Goal: Task Accomplishment & Management: Manage account settings

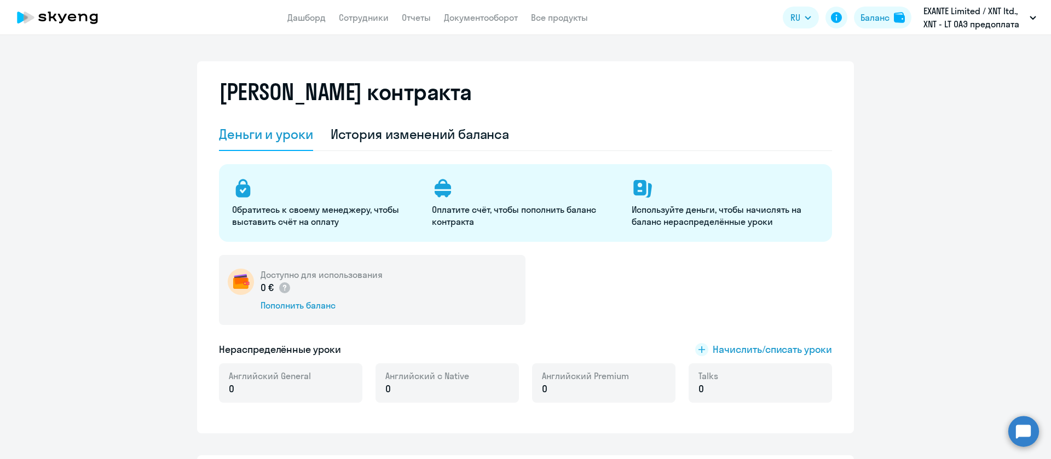
select select "english_adult_not_native_speaker"
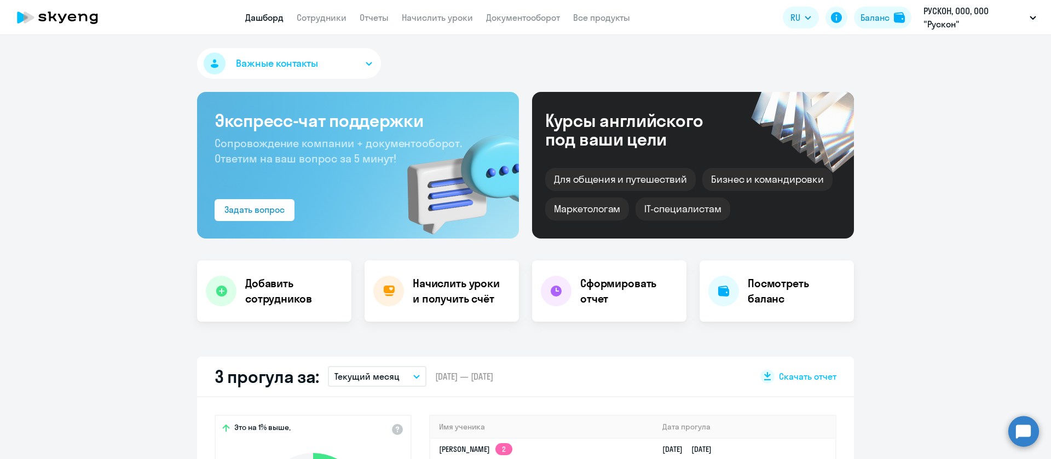
select select "30"
click at [325, 18] on link "Сотрудники" at bounding box center [322, 17] width 50 height 11
select select "30"
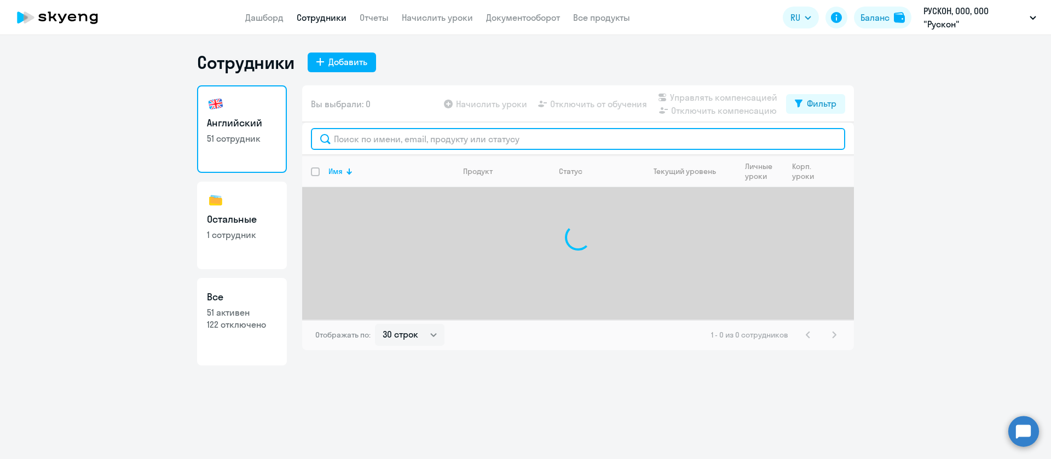
click at [365, 134] on input "text" at bounding box center [578, 139] width 534 height 22
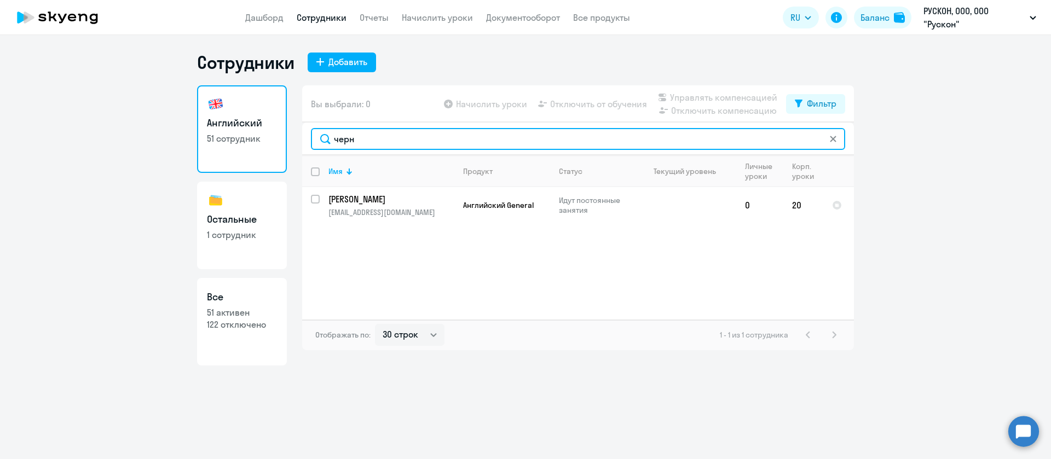
drag, startPoint x: 359, startPoint y: 139, endPoint x: 297, endPoint y: 140, distance: 61.9
click at [297, 140] on div "Английский 51 сотрудник Остальные 1 сотрудник Все 51 активен 122 отключено Вы в…" at bounding box center [525, 225] width 657 height 280
drag, startPoint x: 385, startPoint y: 141, endPoint x: 291, endPoint y: 146, distance: 93.7
click at [291, 146] on div "Английский 51 сотрудник Остальные 1 сотрудник Все 51 активен 122 отключено Вы в…" at bounding box center [525, 225] width 657 height 280
type input "пашн"
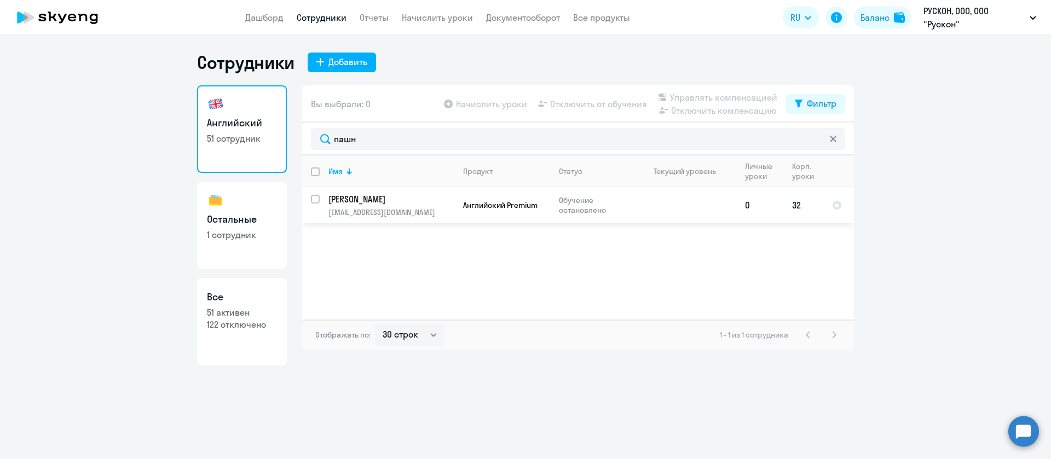
click at [592, 209] on p "Обучение остановлено" at bounding box center [596, 205] width 75 height 20
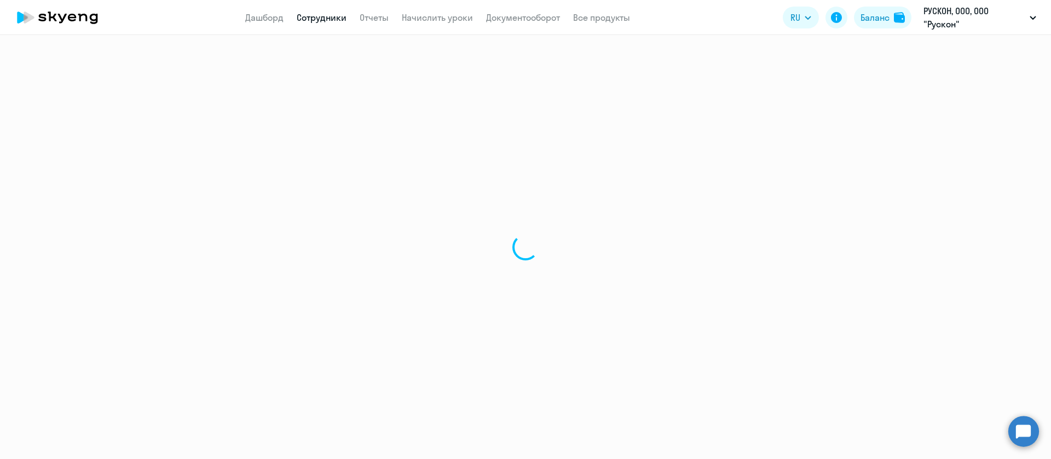
select select "english"
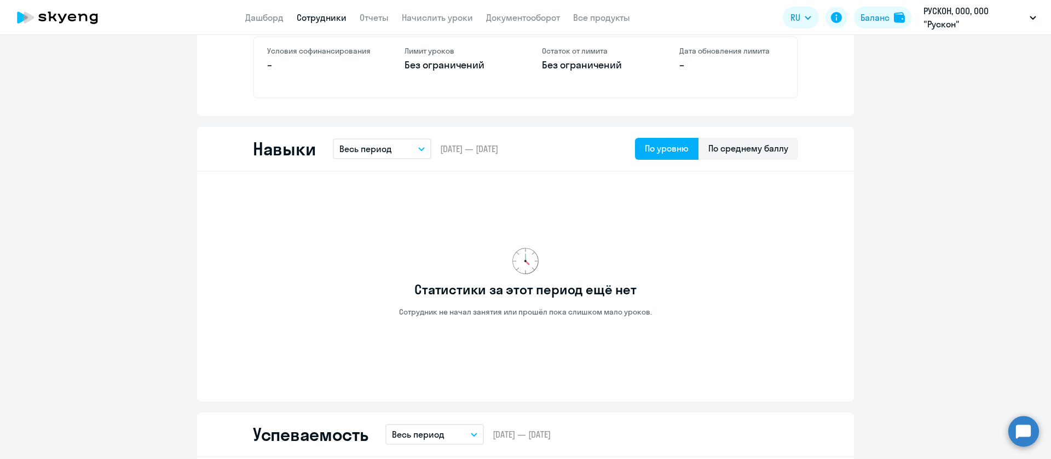
scroll to position [164, 0]
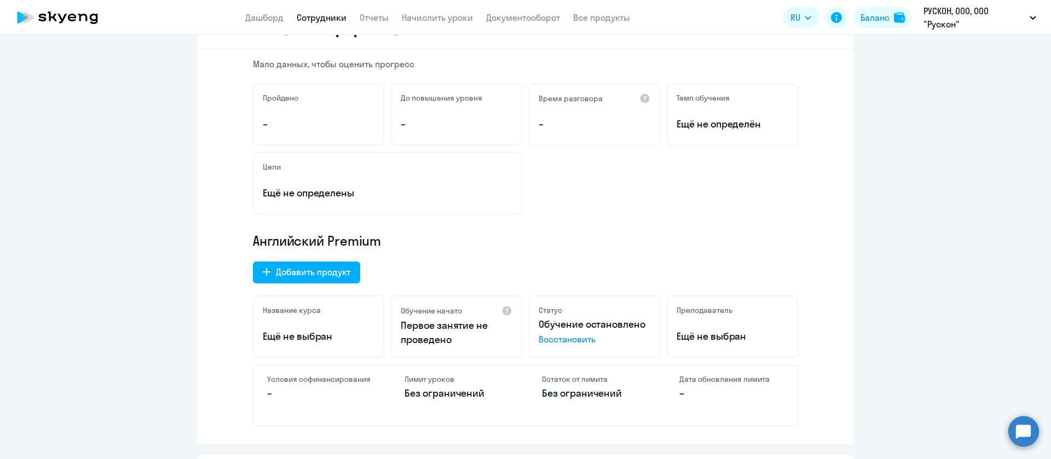
click at [566, 341] on span "Восстановить" at bounding box center [595, 339] width 112 height 13
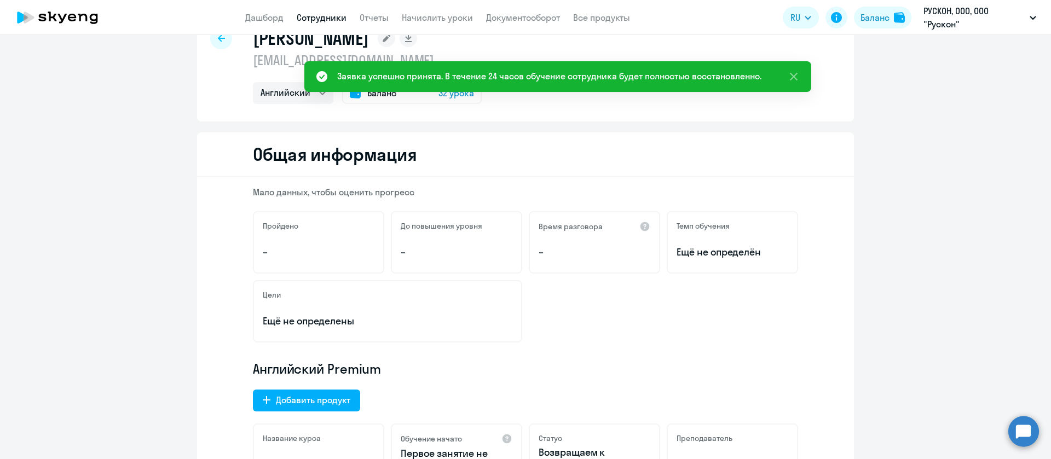
scroll to position [0, 0]
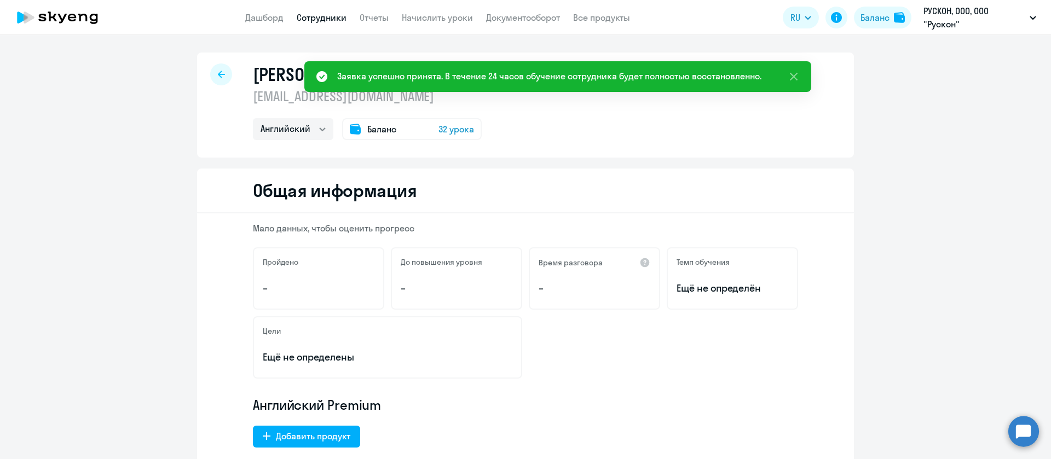
click at [323, 21] on link "Сотрудники" at bounding box center [322, 17] width 50 height 11
select select "30"
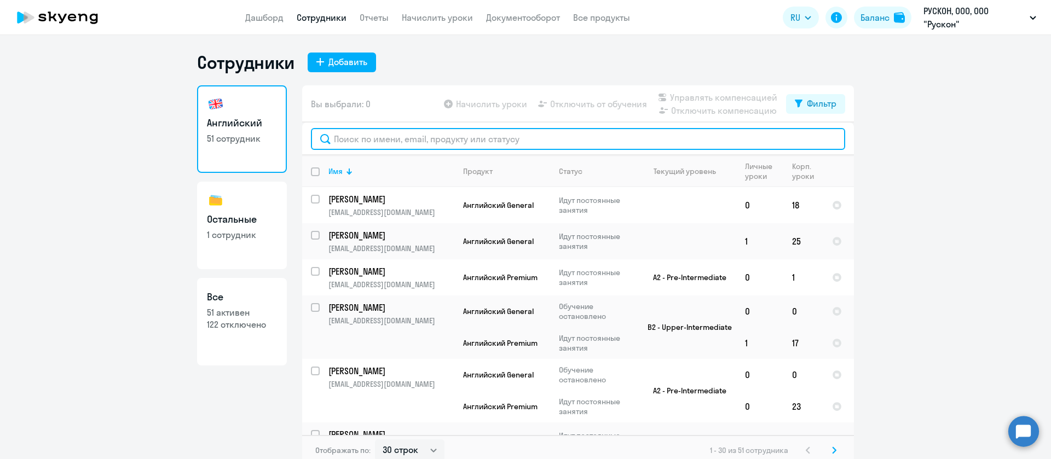
click at [381, 139] on input "text" at bounding box center [578, 139] width 534 height 22
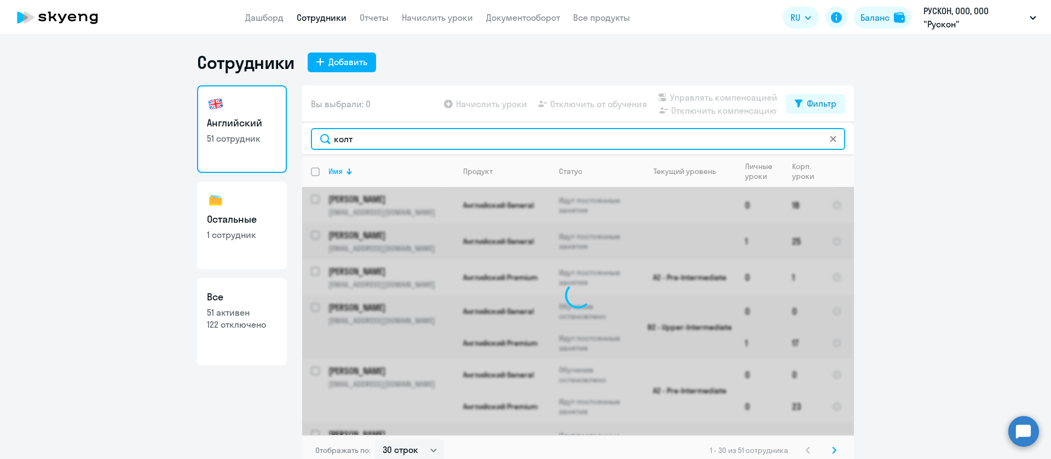
type input "колт"
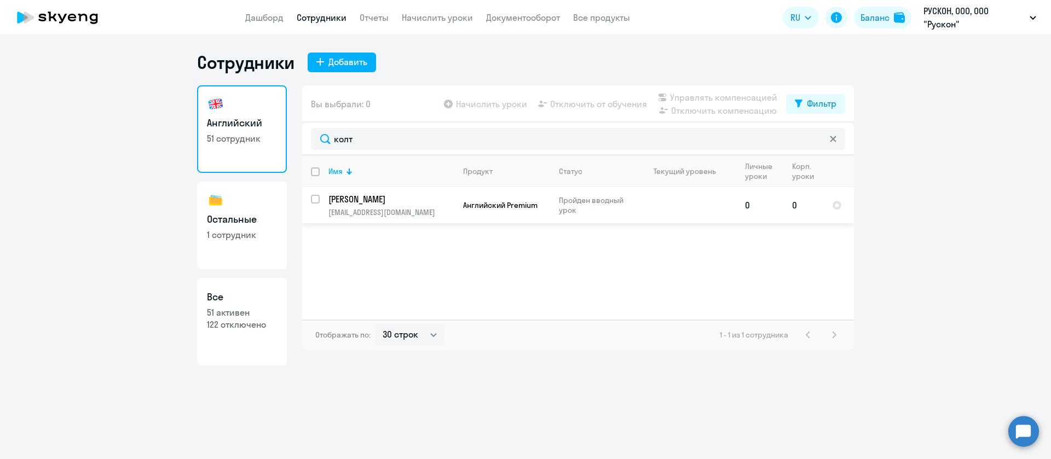
drag, startPoint x: 429, startPoint y: 213, endPoint x: 328, endPoint y: 214, distance: 100.7
click at [328, 214] on p "[EMAIL_ADDRESS][DOMAIN_NAME]" at bounding box center [390, 212] width 125 height 10
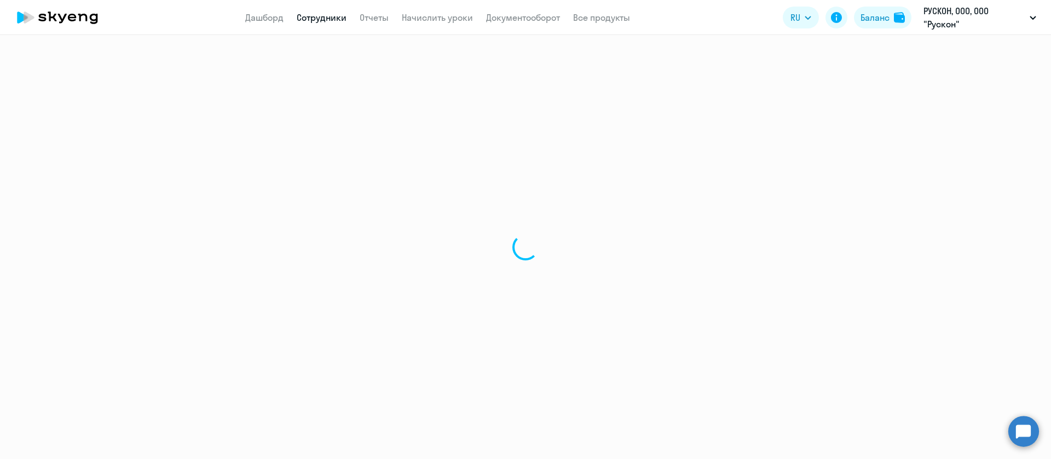
select select "english"
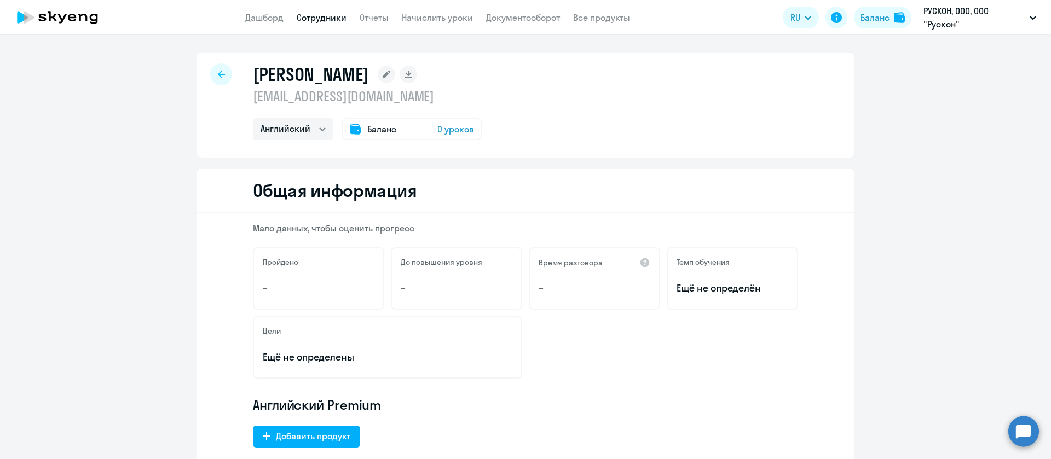
drag, startPoint x: 401, startPoint y: 99, endPoint x: 244, endPoint y: 103, distance: 157.2
click at [244, 103] on div "[PERSON_NAME] [EMAIL_ADDRESS][DOMAIN_NAME] Английский Остальные Баланс 0 уроков" at bounding box center [525, 105] width 657 height 105
copy p "[EMAIL_ADDRESS][DOMAIN_NAME]"
click at [210, 73] on div at bounding box center [221, 74] width 22 height 22
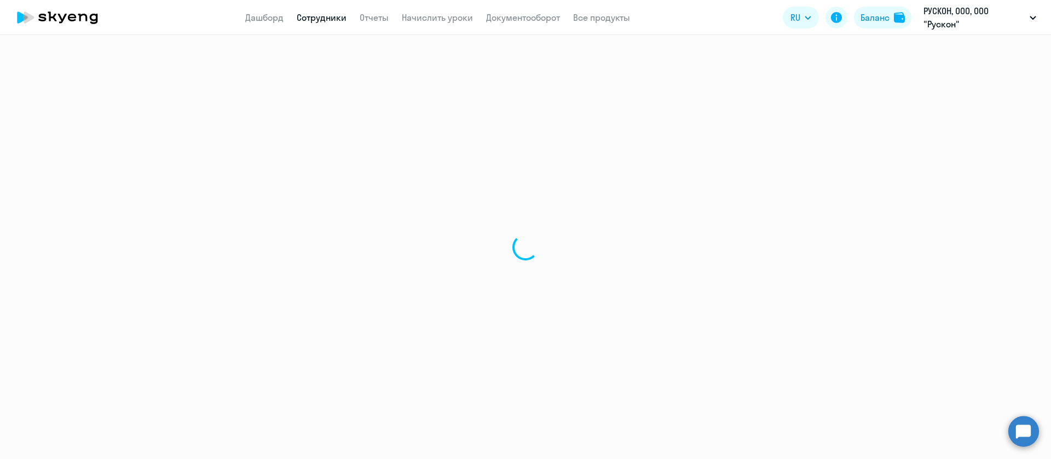
select select "30"
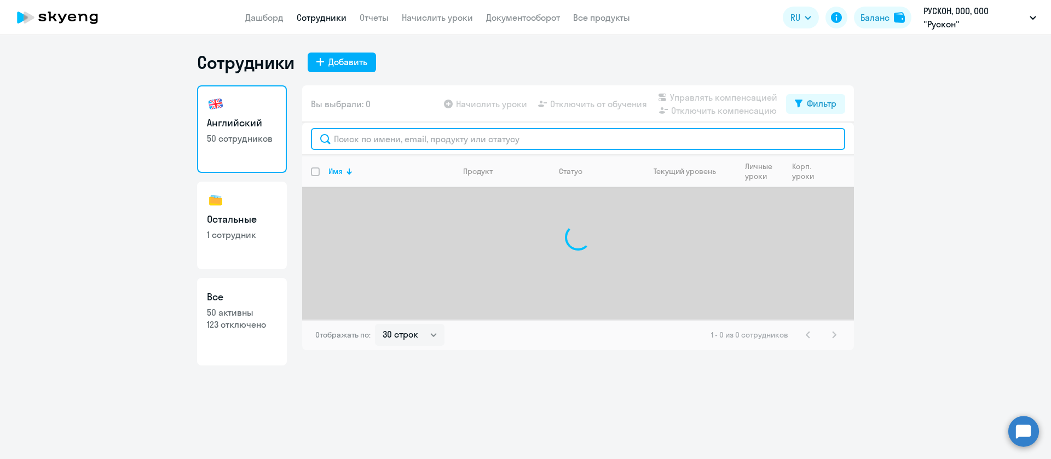
click at [360, 128] on input "text" at bounding box center [578, 139] width 534 height 22
click at [361, 131] on input "text" at bounding box center [578, 139] width 534 height 22
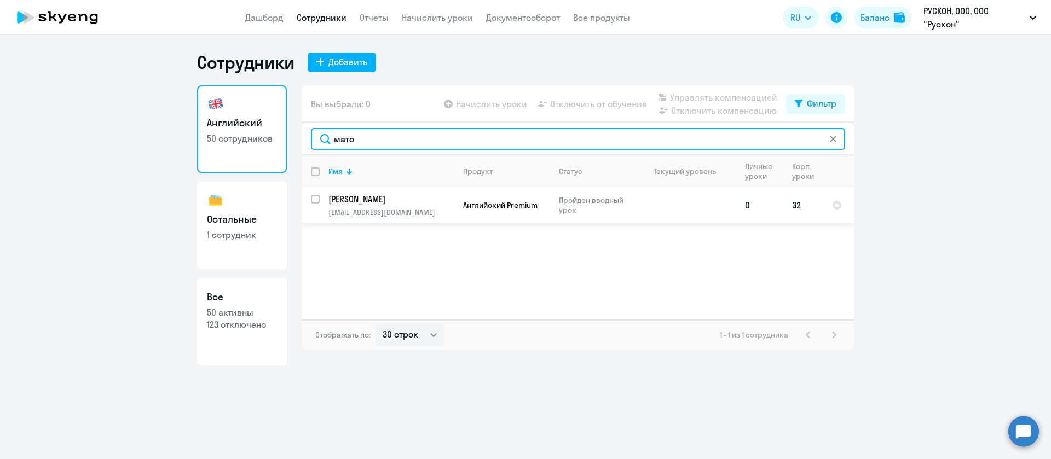
type input "мато"
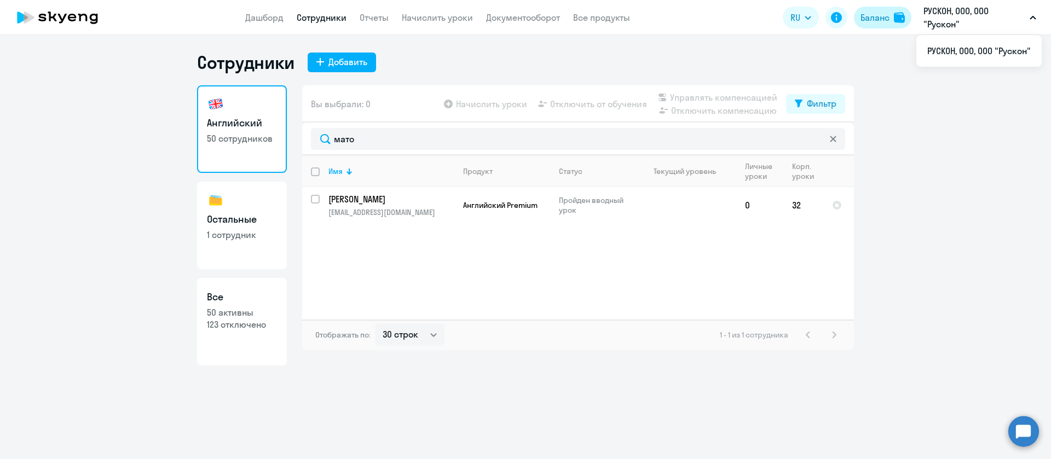
click at [886, 13] on div "Баланс" at bounding box center [874, 17] width 29 height 13
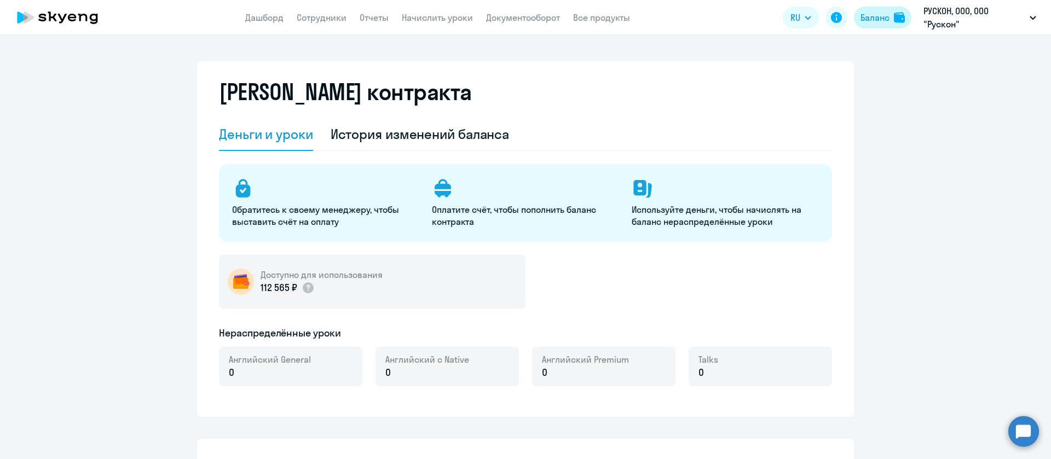
select select "english_adult_not_native_speaker"
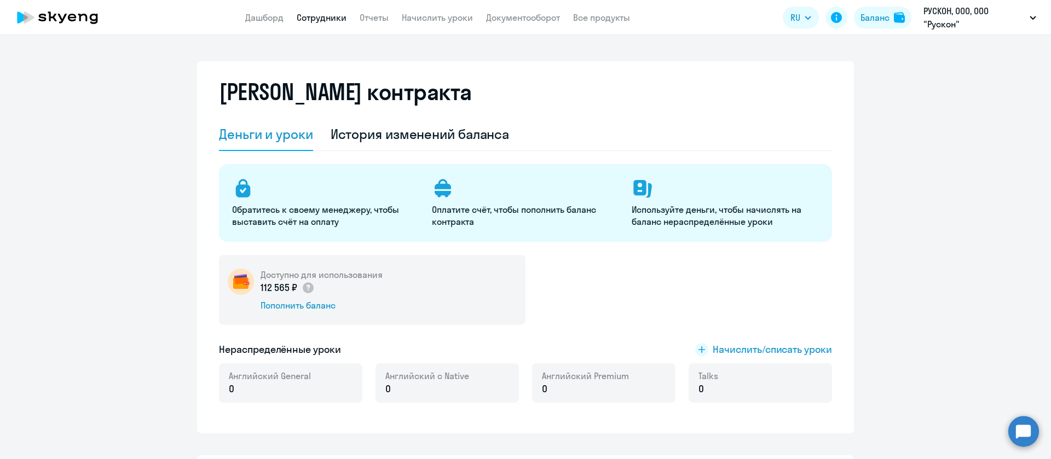
click at [333, 15] on link "Сотрудники" at bounding box center [322, 17] width 50 height 11
select select "30"
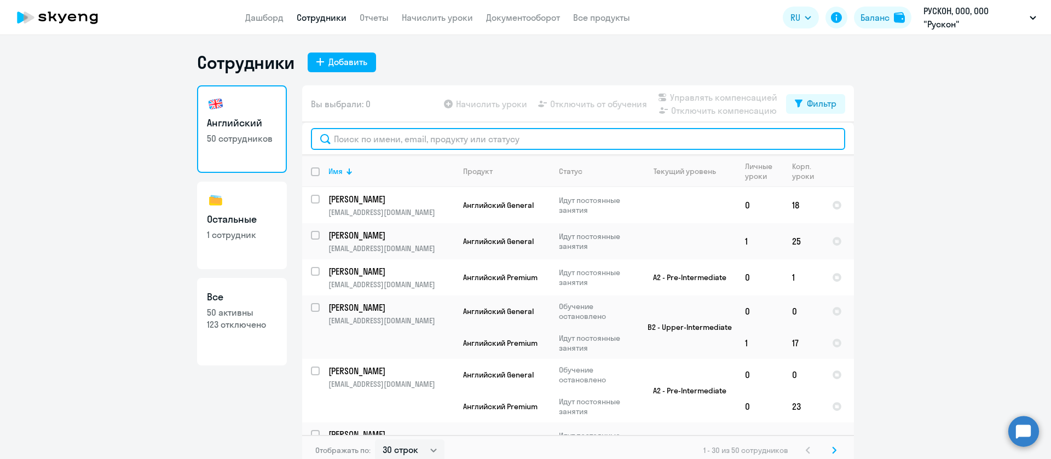
click at [347, 133] on input "text" at bounding box center [578, 139] width 534 height 22
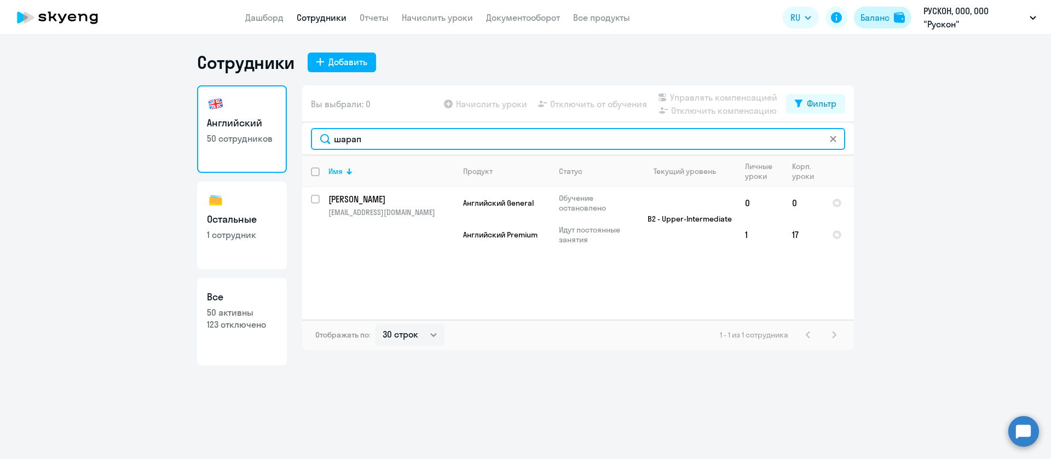
type input "шарап"
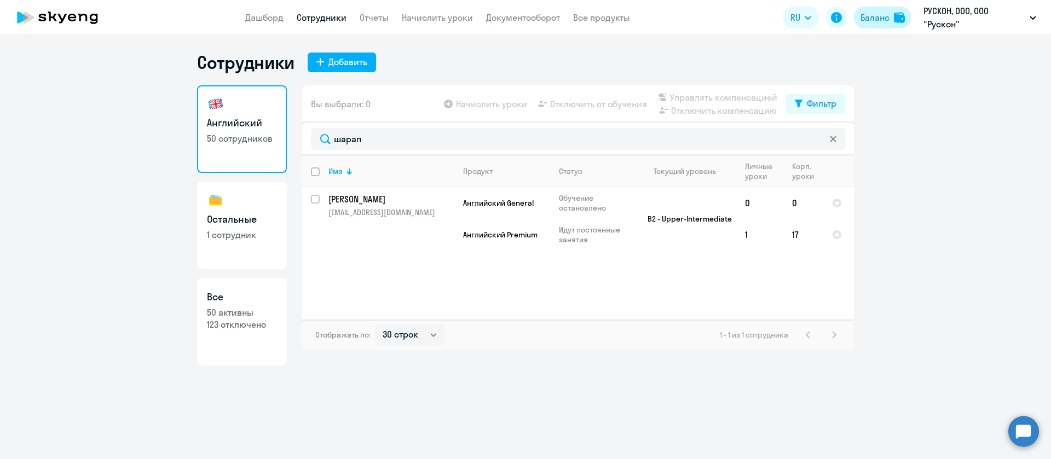
click at [882, 17] on div "Баланс" at bounding box center [874, 17] width 29 height 13
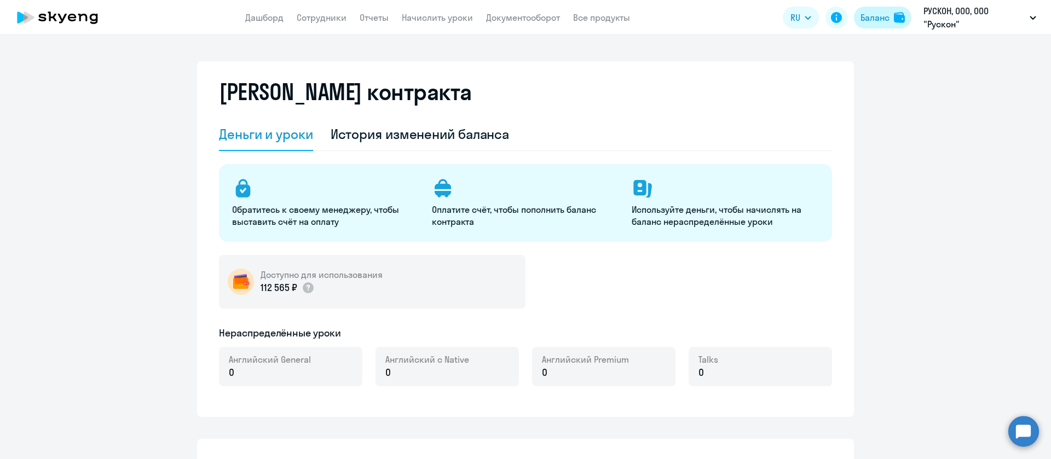
select select "english_adult_not_native_speaker"
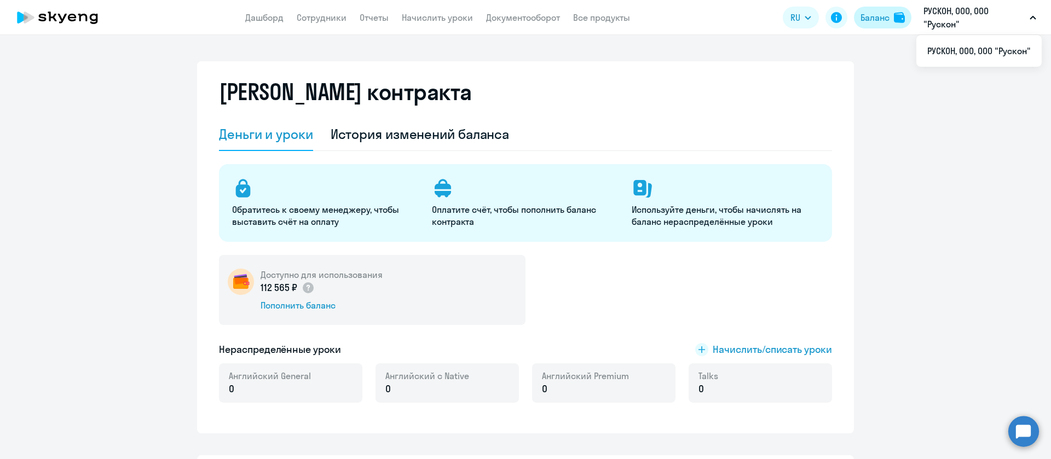
click at [896, 18] on img at bounding box center [899, 17] width 11 height 11
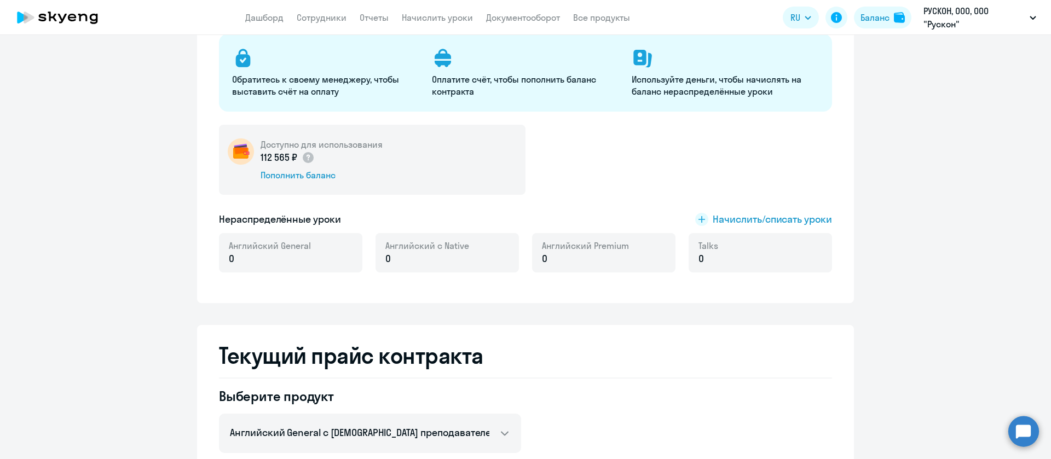
scroll to position [164, 0]
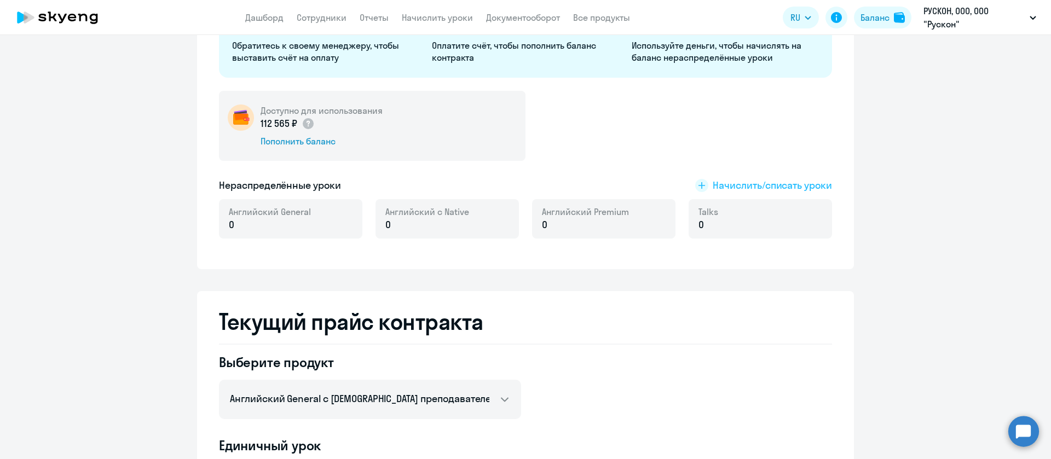
click at [790, 183] on span "Начислить/списать уроки" at bounding box center [772, 185] width 119 height 14
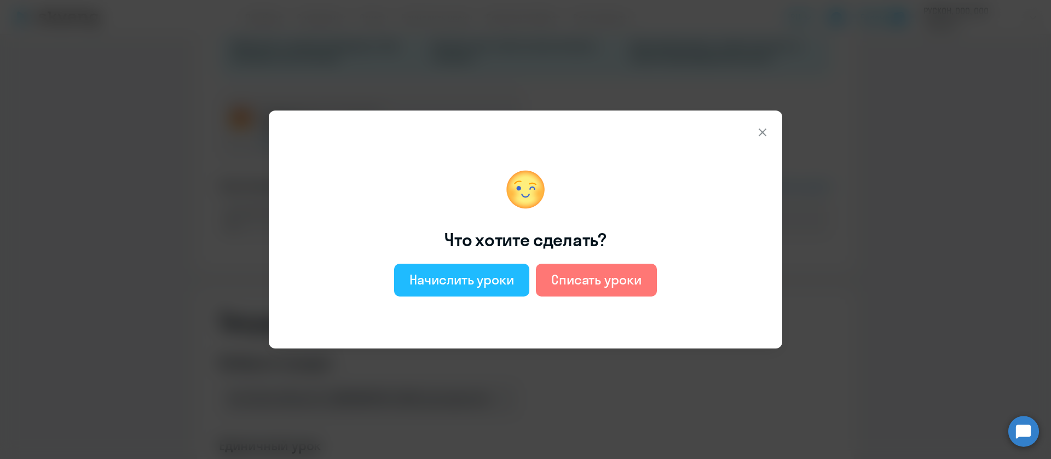
click at [460, 278] on div "Начислить уроки" at bounding box center [461, 280] width 105 height 18
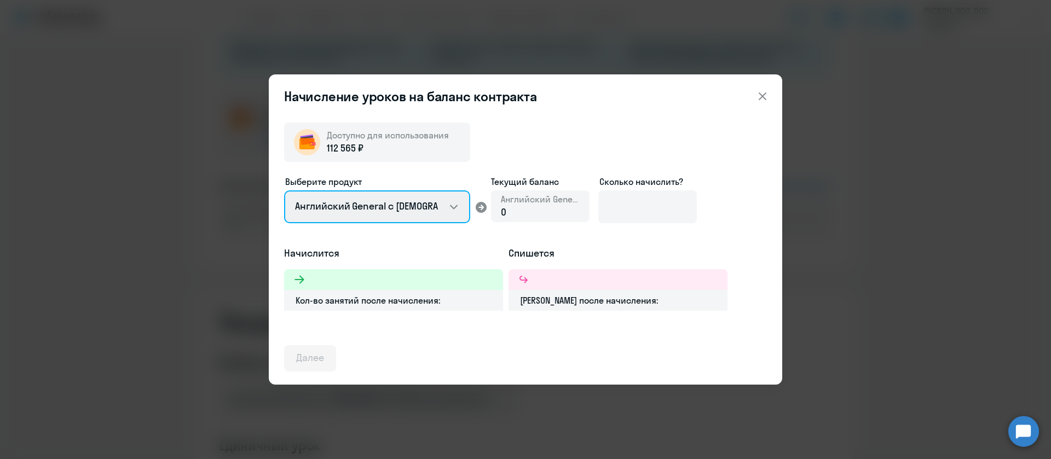
click at [390, 210] on select "Английский General с [DEMOGRAPHIC_DATA] преподавателем Английский General с [DE…" at bounding box center [377, 206] width 186 height 33
select select "english_adult_not_native_speaker_premium"
click at [284, 190] on select "Английский General с [DEMOGRAPHIC_DATA] преподавателем Английский General с [DE…" at bounding box center [377, 206] width 186 height 33
click at [550, 214] on div "0" at bounding box center [540, 212] width 79 height 14
click at [515, 209] on div "0" at bounding box center [540, 212] width 79 height 14
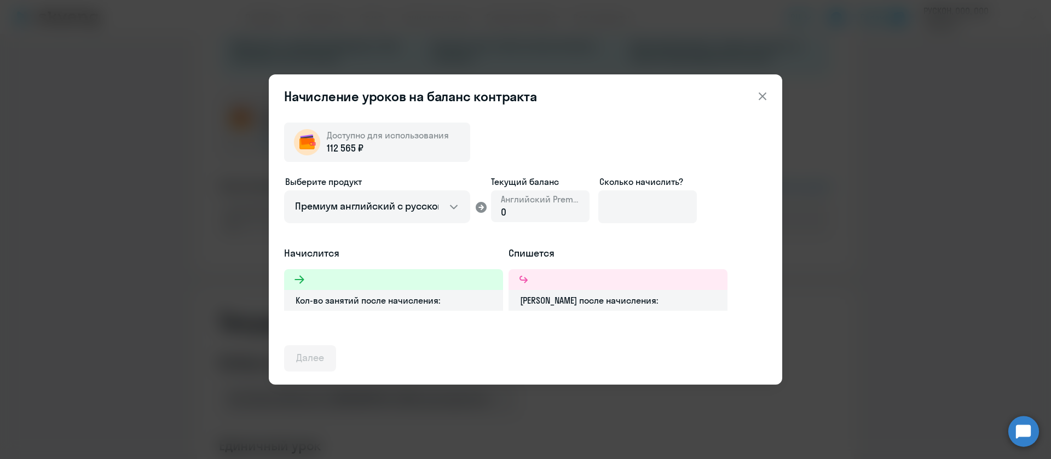
drag, startPoint x: 497, startPoint y: 215, endPoint x: 531, endPoint y: 213, distance: 34.0
click at [498, 215] on div "Английский Premium 0" at bounding box center [540, 206] width 99 height 32
click at [630, 212] on input at bounding box center [647, 206] width 99 height 33
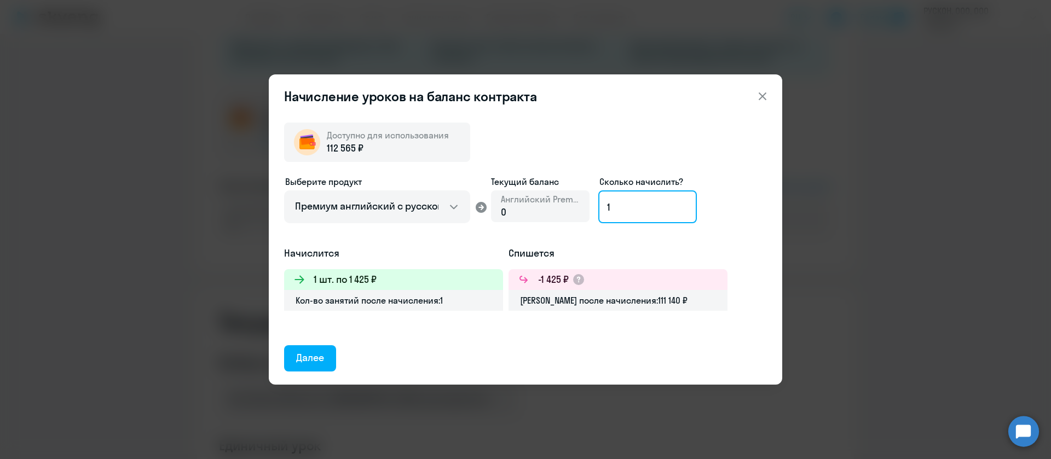
type input "1"
click at [766, 96] on icon at bounding box center [762, 96] width 13 height 13
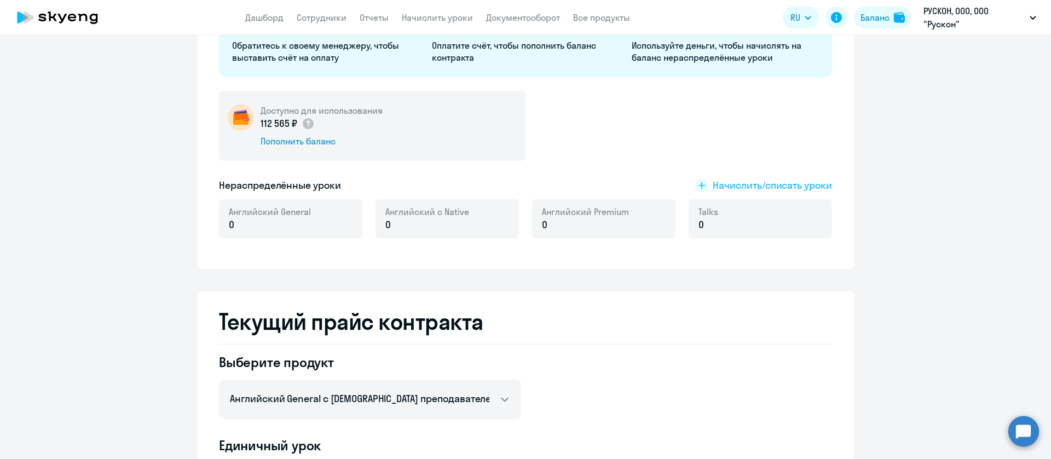
click at [797, 183] on span "Начислить/списать уроки" at bounding box center [772, 185] width 119 height 14
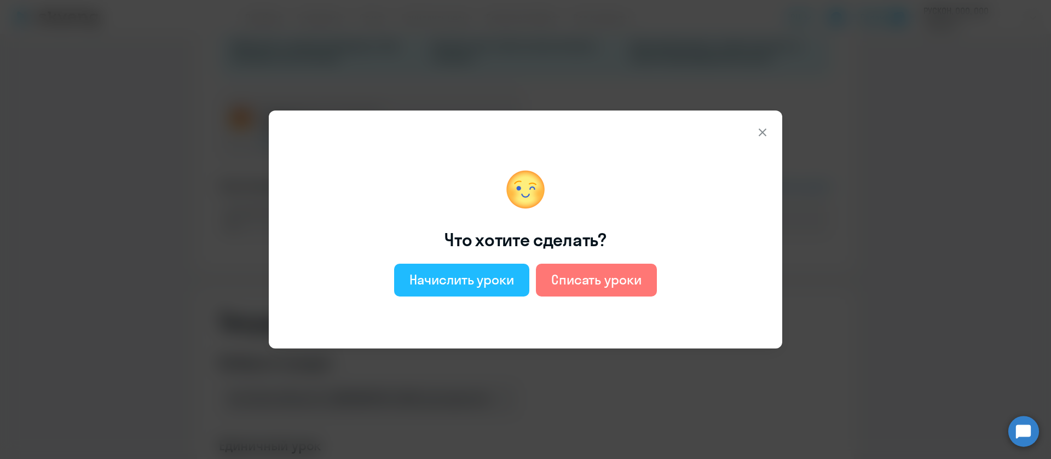
click at [466, 278] on div "Начислить уроки" at bounding box center [461, 280] width 105 height 18
select select "english_adult_not_native_speaker"
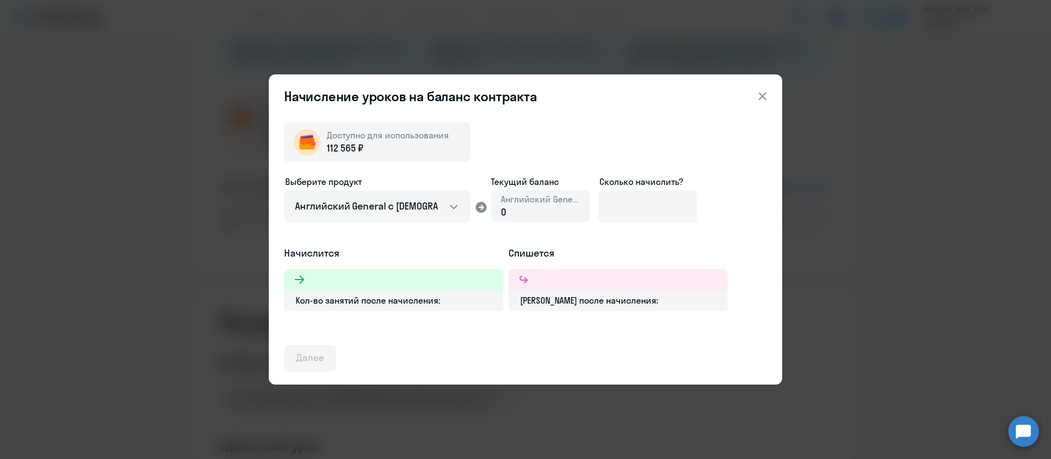
click at [531, 214] on div "0" at bounding box center [540, 212] width 79 height 14
click at [674, 199] on input at bounding box center [647, 206] width 99 height 33
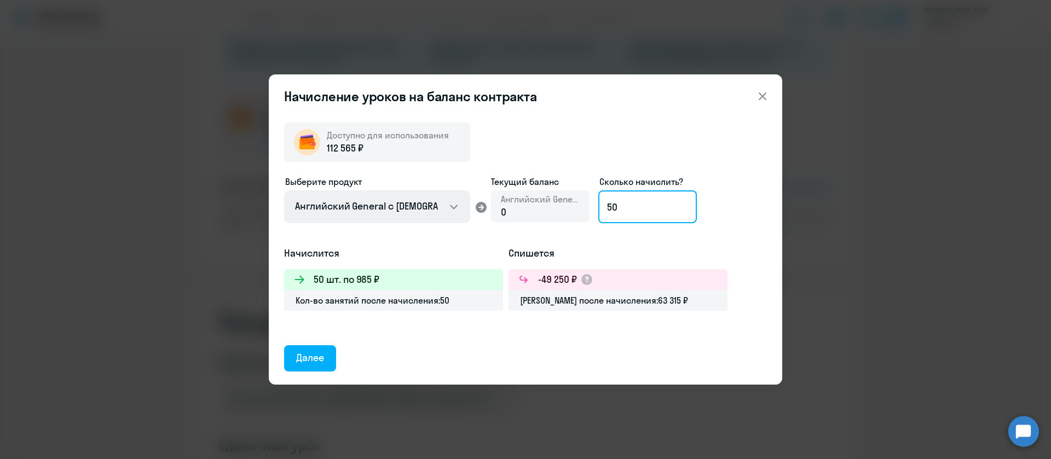
type input "50"
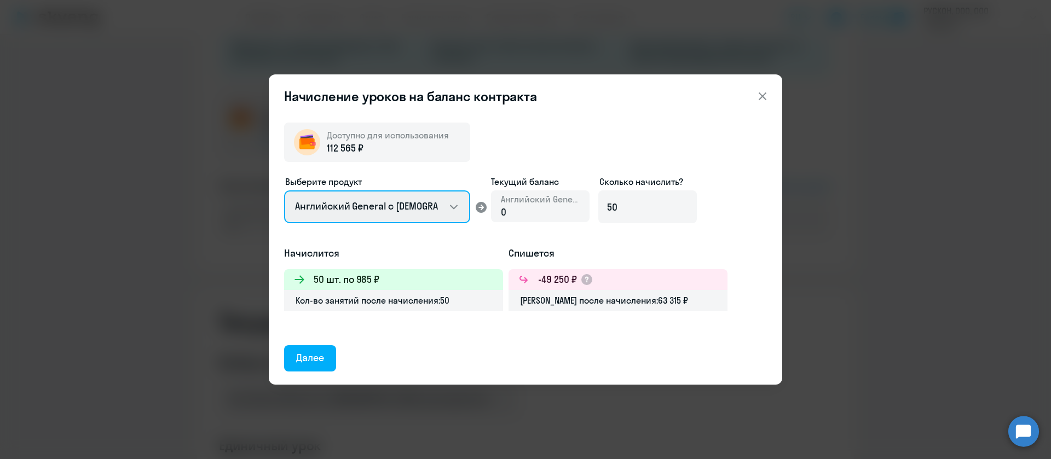
click at [411, 207] on select "Английский General с [DEMOGRAPHIC_DATA] преподавателем Английский General с [DE…" at bounding box center [377, 206] width 186 height 33
select select "english_adult_not_native_speaker_premium"
click at [284, 190] on select "Английский General с [DEMOGRAPHIC_DATA] преподавателем Английский General с [DE…" at bounding box center [377, 206] width 186 height 33
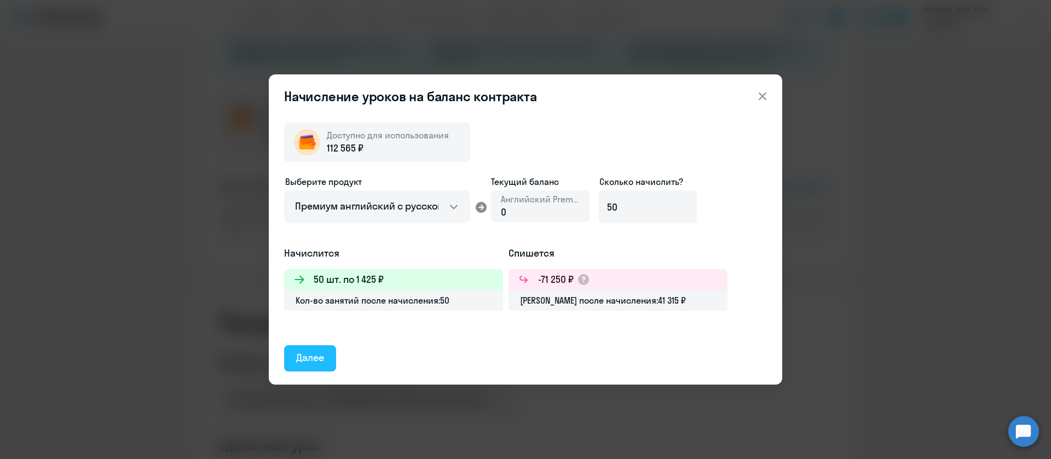
click at [323, 353] on div "Далее" at bounding box center [310, 358] width 28 height 14
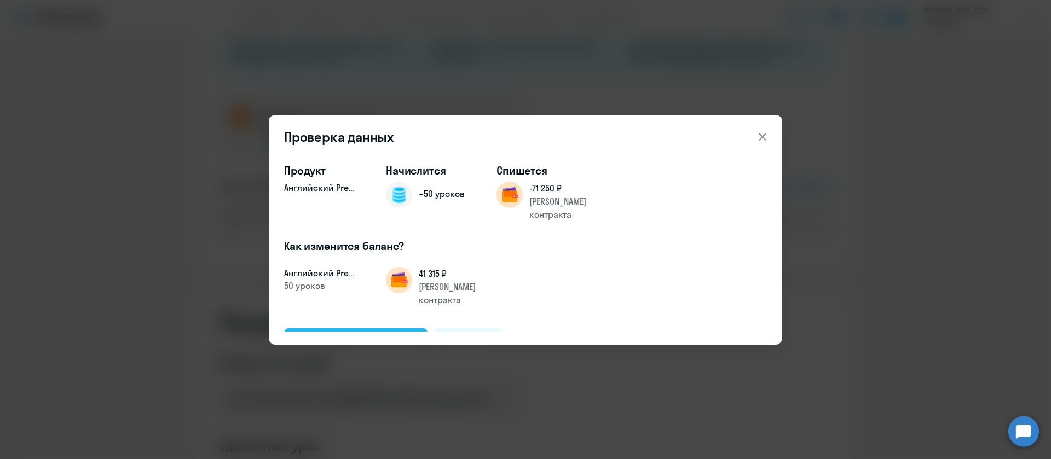
click at [375, 328] on button "Подтвердить и начислить" at bounding box center [355, 341] width 143 height 26
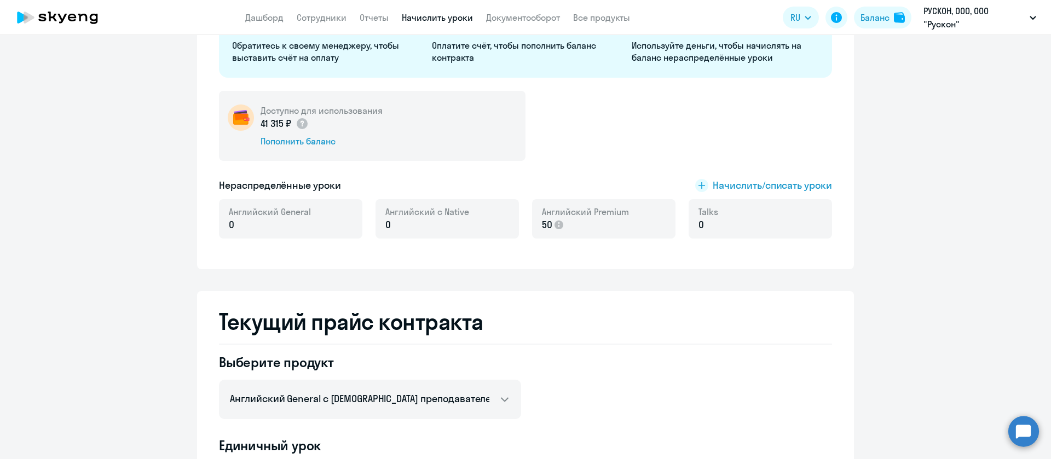
click at [434, 18] on link "Начислить уроки" at bounding box center [437, 17] width 71 height 11
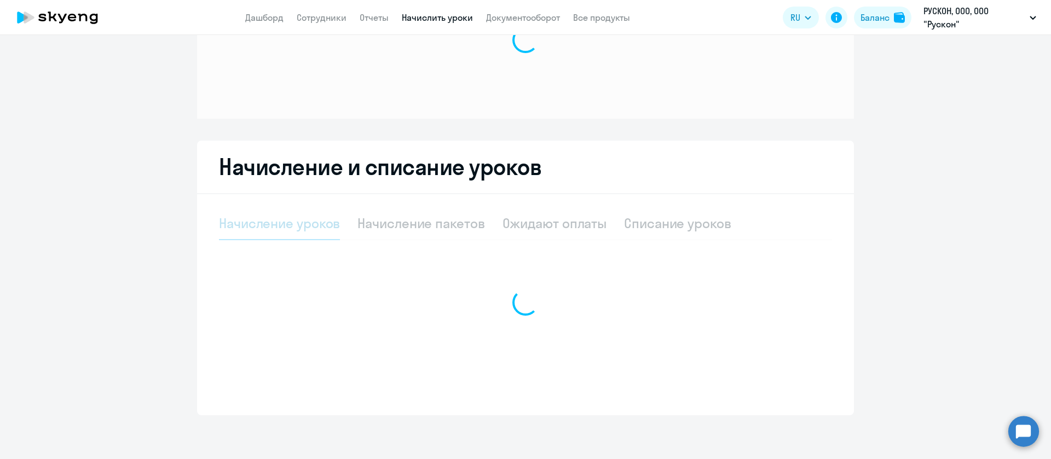
scroll to position [90, 0]
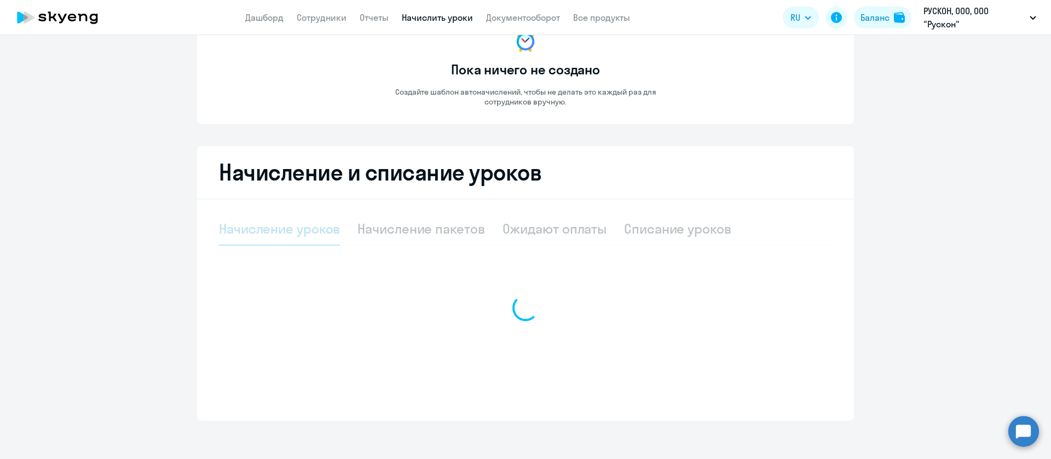
select select "10"
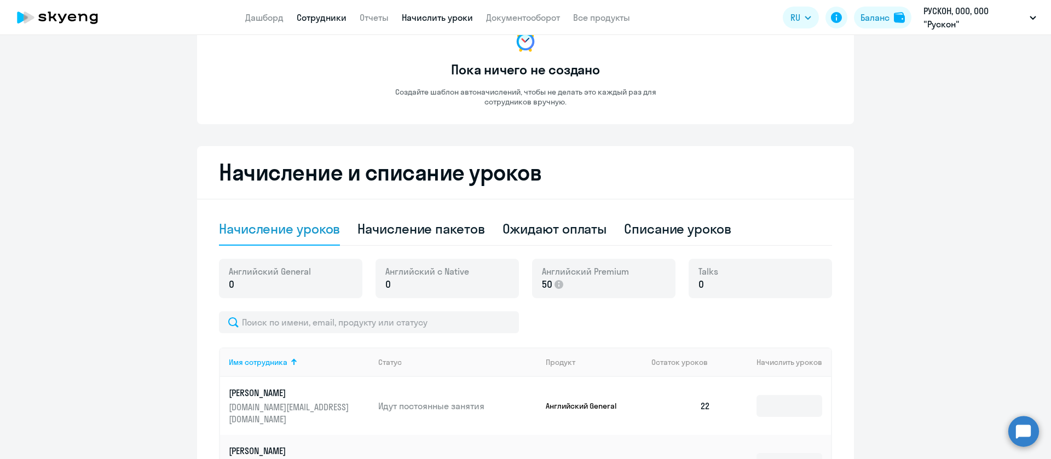
click at [329, 16] on link "Сотрудники" at bounding box center [322, 17] width 50 height 11
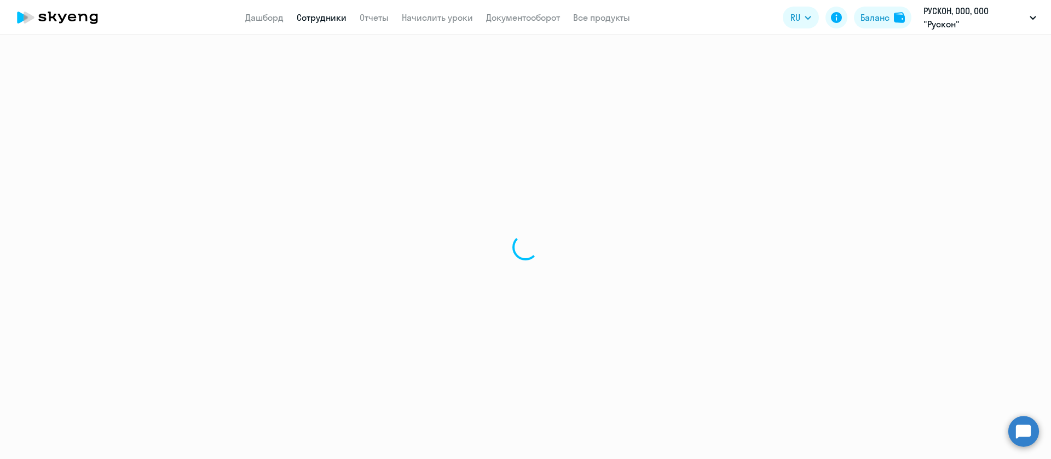
select select "30"
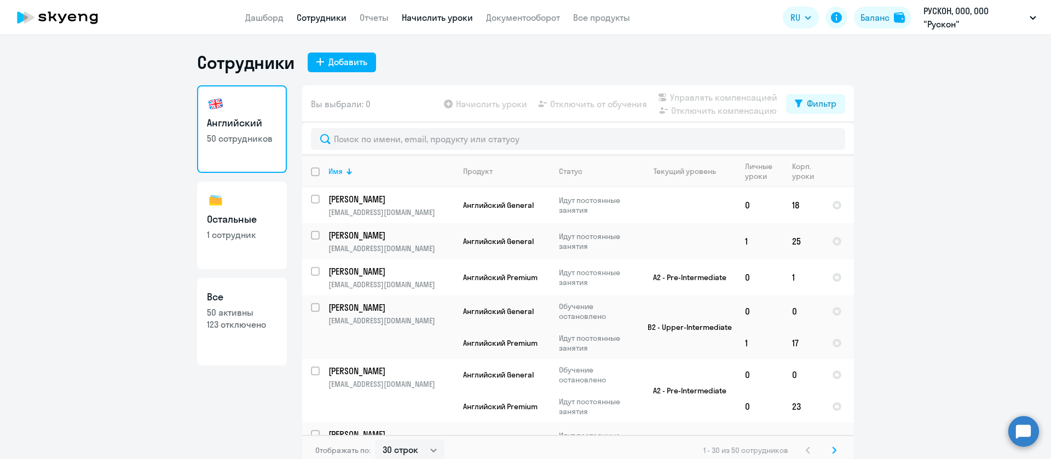
click at [445, 15] on link "Начислить уроки" at bounding box center [437, 17] width 71 height 11
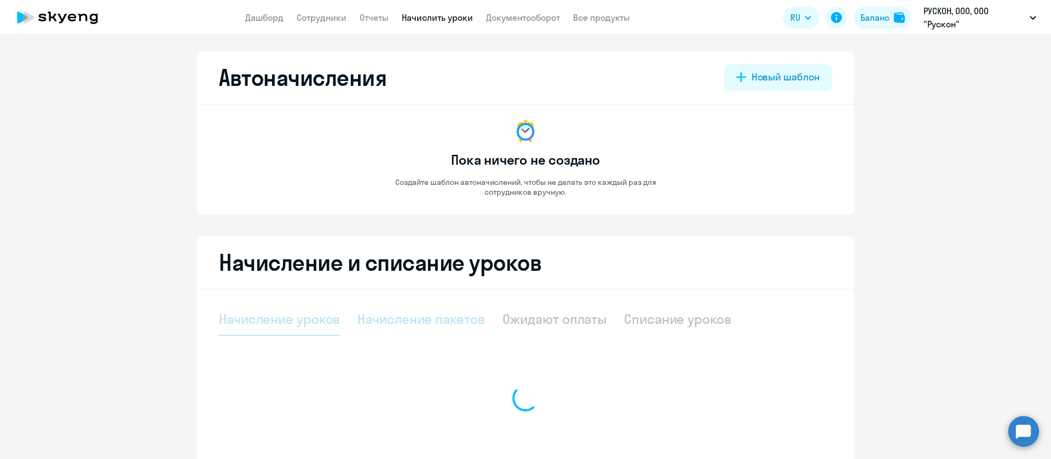
select select "10"
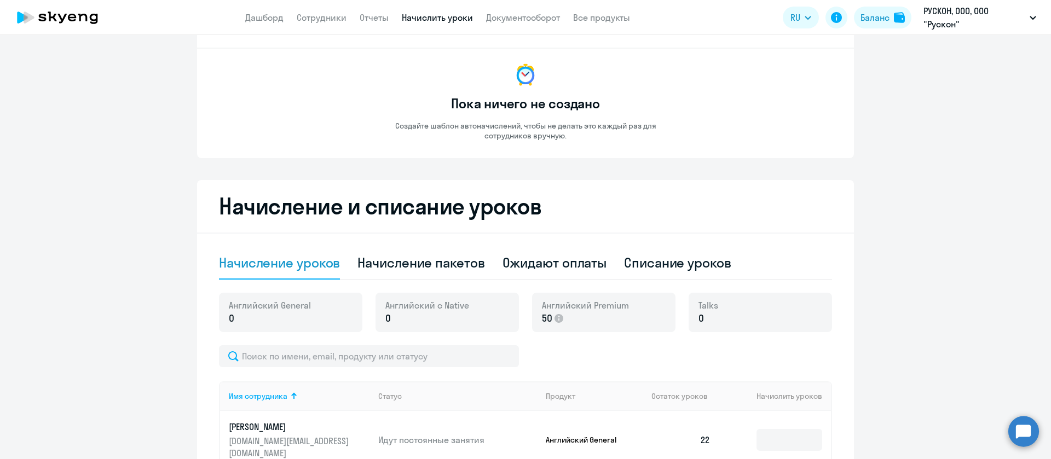
scroll to position [82, 0]
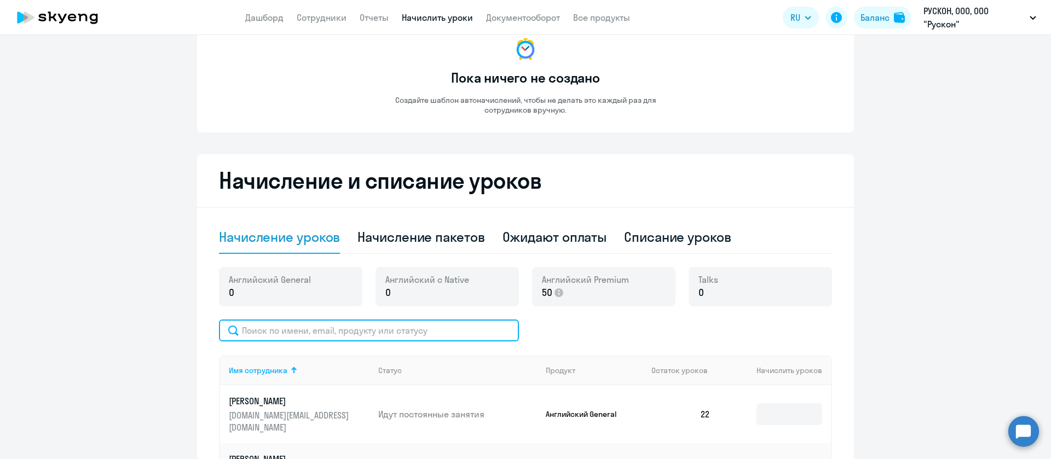
click at [380, 325] on input "text" at bounding box center [369, 331] width 300 height 22
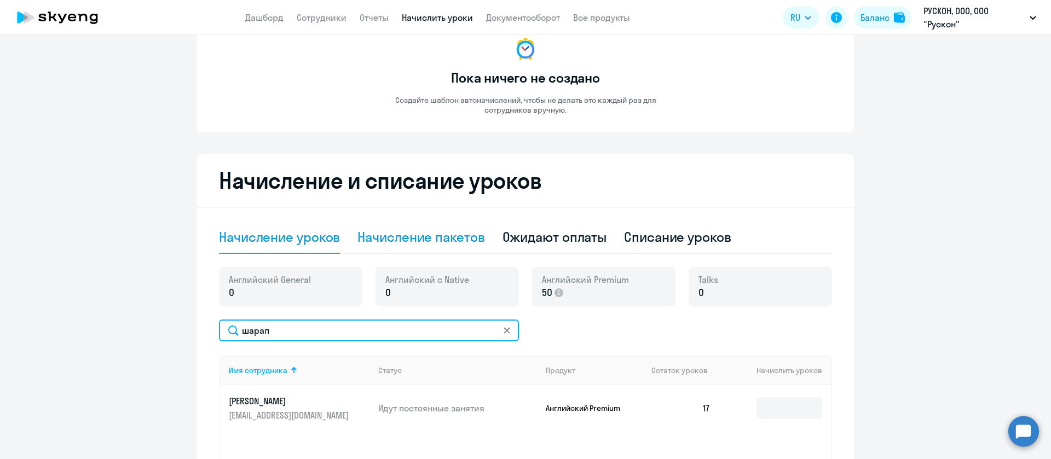
scroll to position [235, 0]
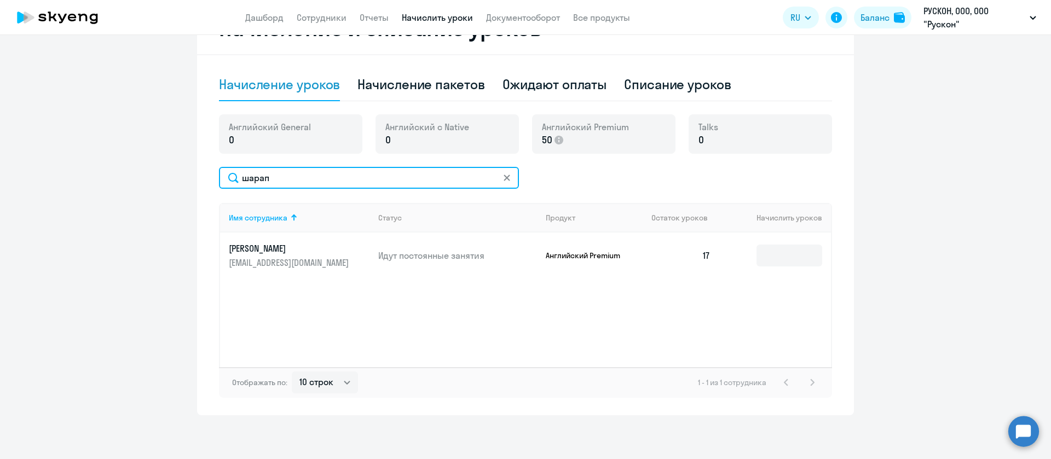
type input "шарап"
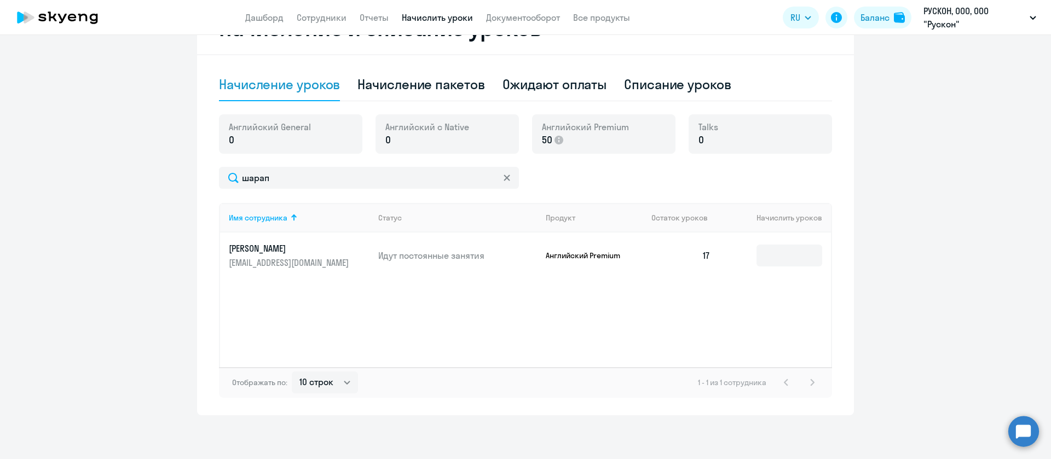
click at [768, 243] on td at bounding box center [775, 256] width 112 height 46
click at [772, 254] on input at bounding box center [789, 256] width 66 height 22
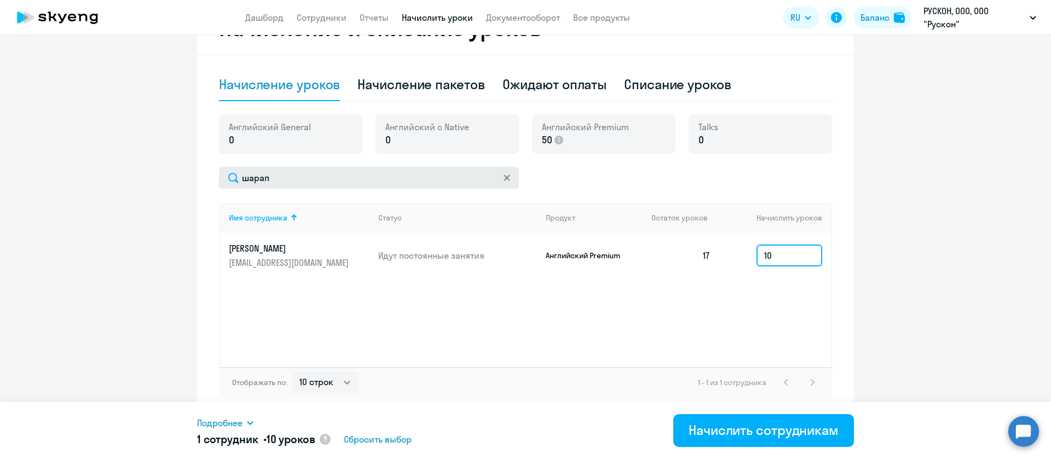
type input "10"
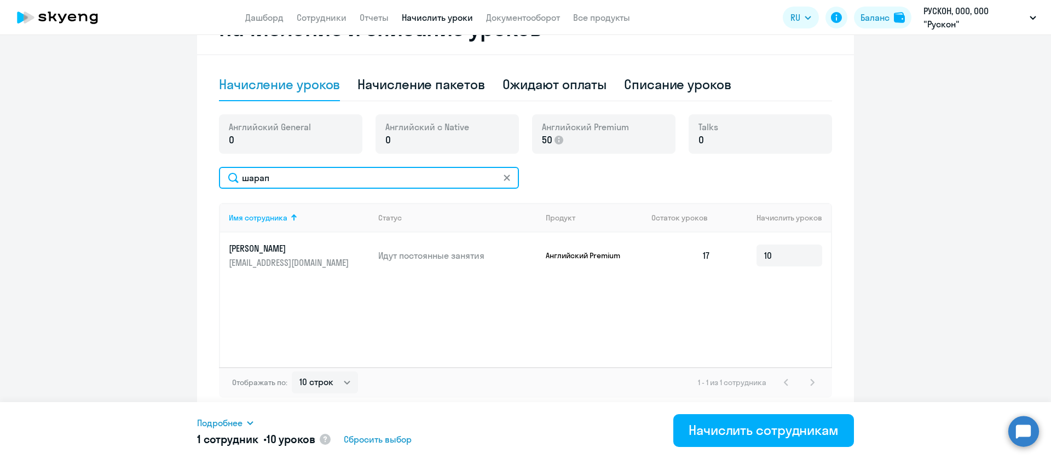
drag, startPoint x: 278, startPoint y: 182, endPoint x: 217, endPoint y: 182, distance: 60.8
click at [219, 182] on input "шарап" at bounding box center [369, 178] width 300 height 22
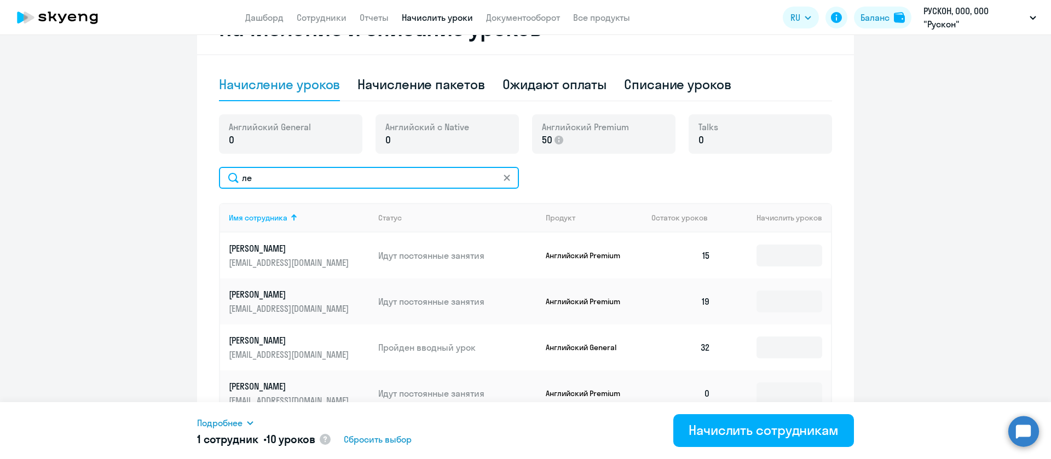
type input "л"
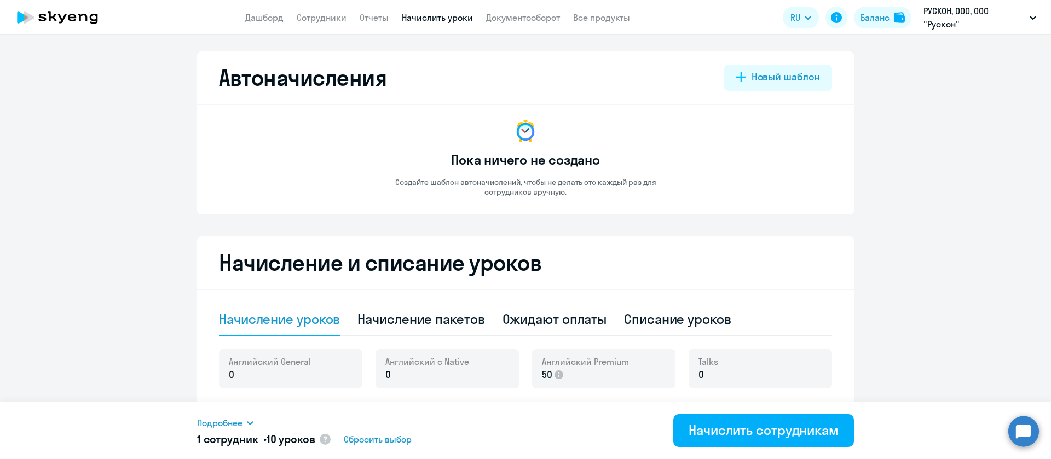
scroll to position [246, 0]
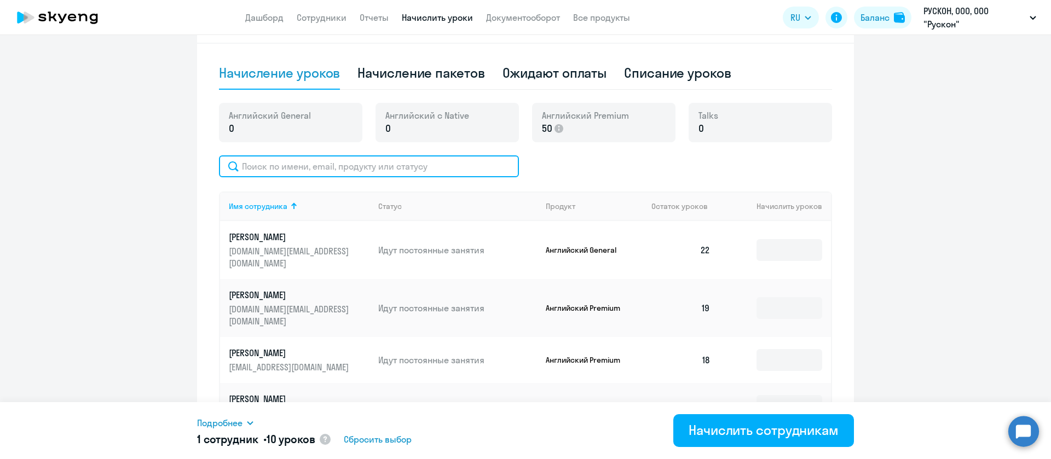
click at [349, 175] on input "text" at bounding box center [369, 166] width 300 height 22
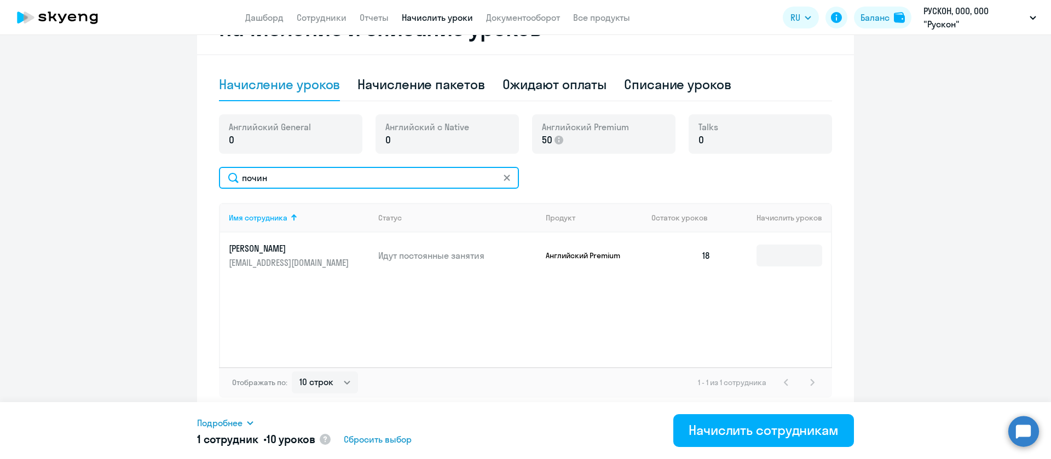
scroll to position [235, 0]
type input "почин"
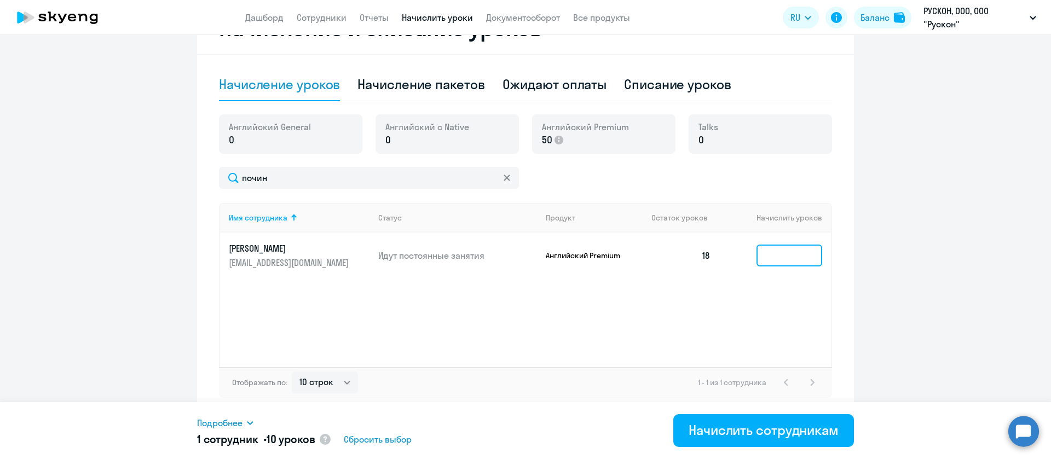
click at [787, 256] on input at bounding box center [789, 256] width 66 height 22
type input "10"
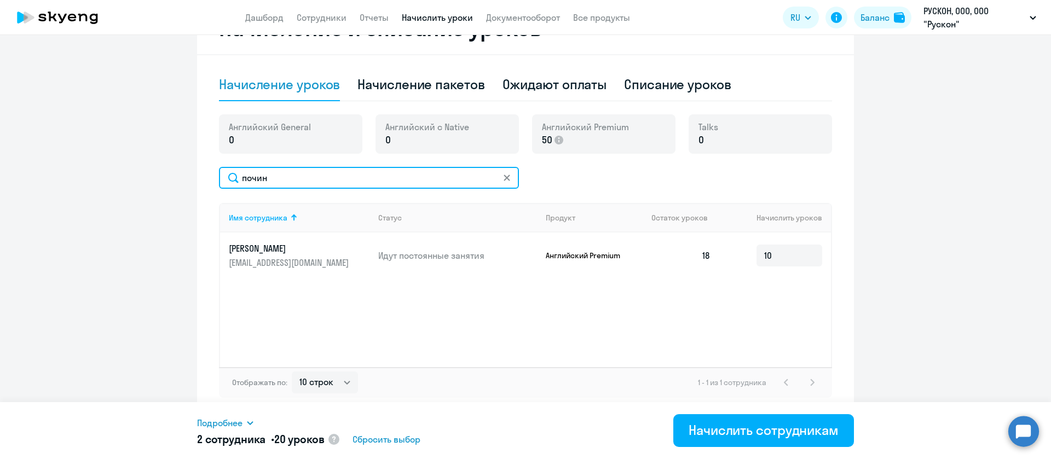
drag, startPoint x: 299, startPoint y: 182, endPoint x: 139, endPoint y: 186, distance: 160.4
click at [139, 186] on ng-component "Автоначисления Новый шаблон Пока ничего не создано Создайте шаблон автоначислен…" at bounding box center [525, 116] width 1051 height 599
type input "колен"
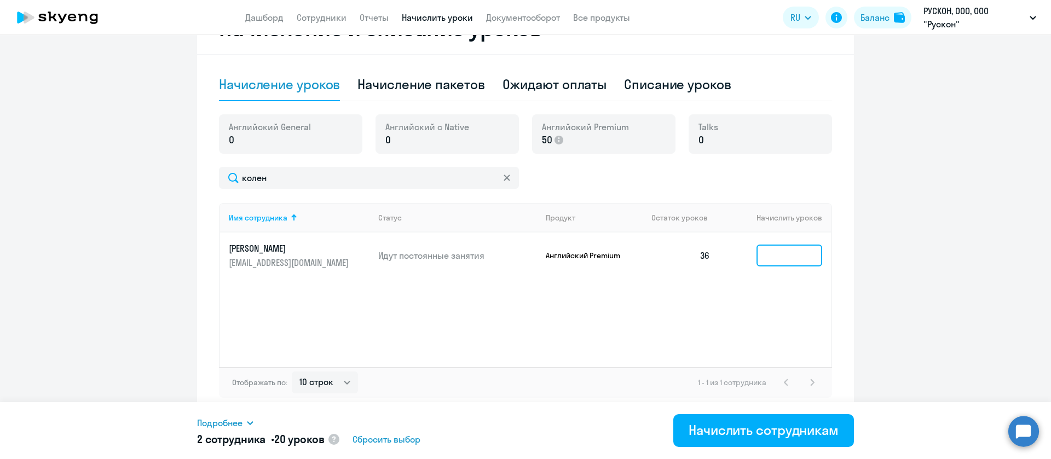
click at [810, 261] on input at bounding box center [789, 256] width 66 height 22
type input "10"
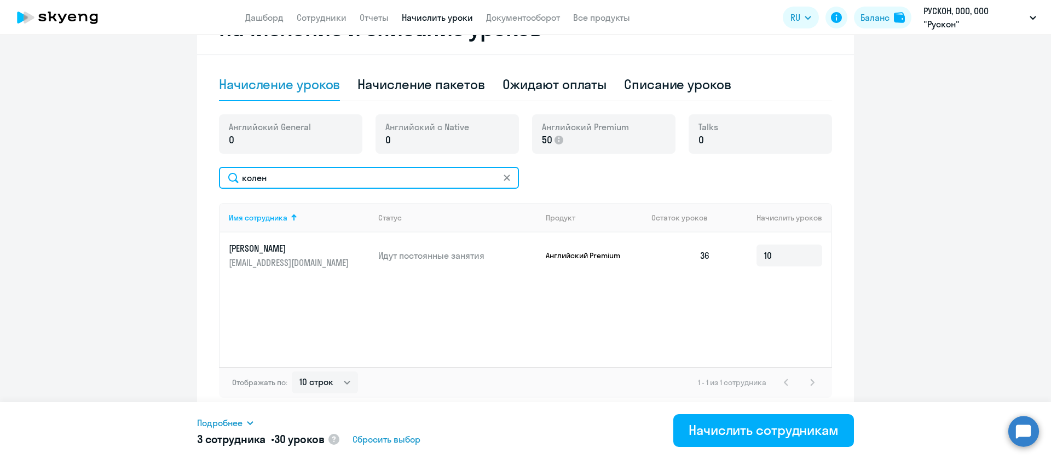
drag, startPoint x: 316, startPoint y: 183, endPoint x: 222, endPoint y: 185, distance: 94.7
click at [222, 185] on input "колен" at bounding box center [369, 178] width 300 height 22
type input "ноздра"
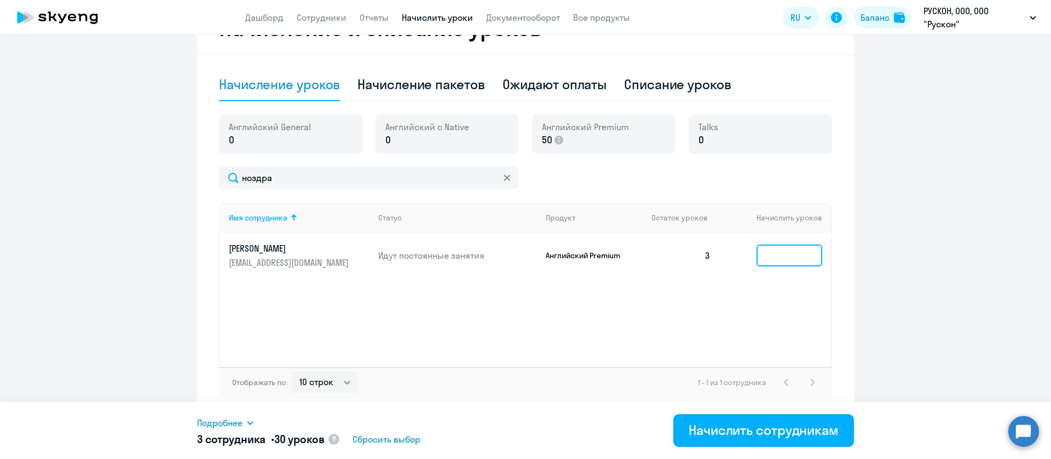
click at [808, 260] on input at bounding box center [789, 256] width 66 height 22
type input "10"
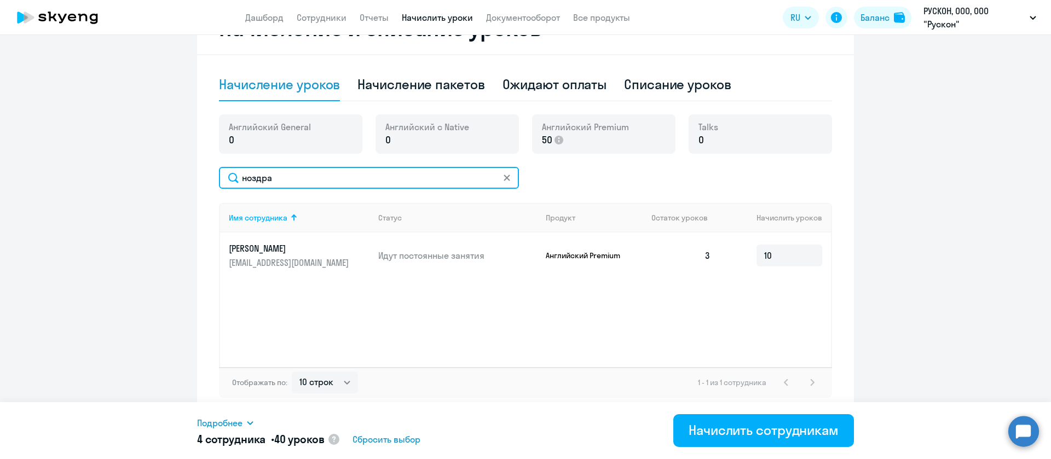
drag, startPoint x: 308, startPoint y: 180, endPoint x: 167, endPoint y: 175, distance: 141.3
click at [167, 175] on ng-component "Автоначисления Новый шаблон Пока ничего не создано Создайте шаблон автоначислен…" at bounding box center [525, 116] width 1051 height 599
type input "[PERSON_NAME]"
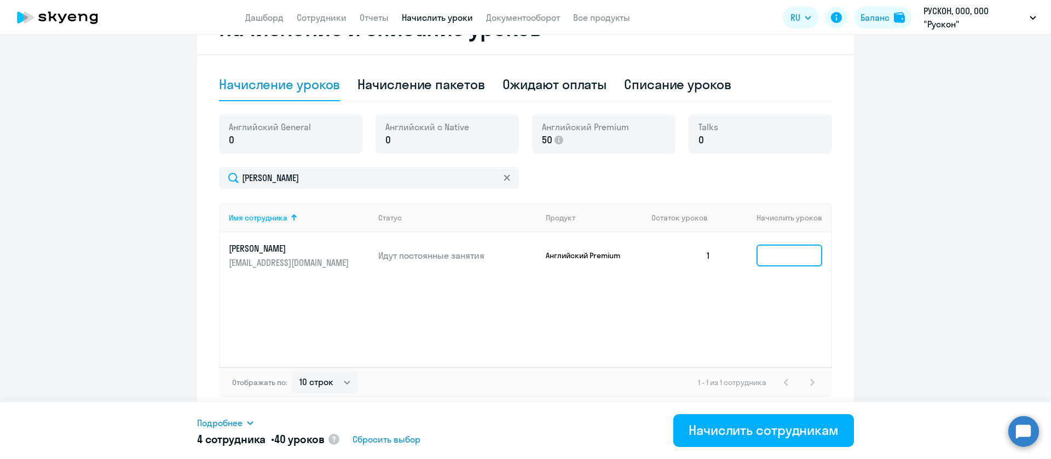
click at [792, 247] on input at bounding box center [789, 256] width 66 height 22
type input "10"
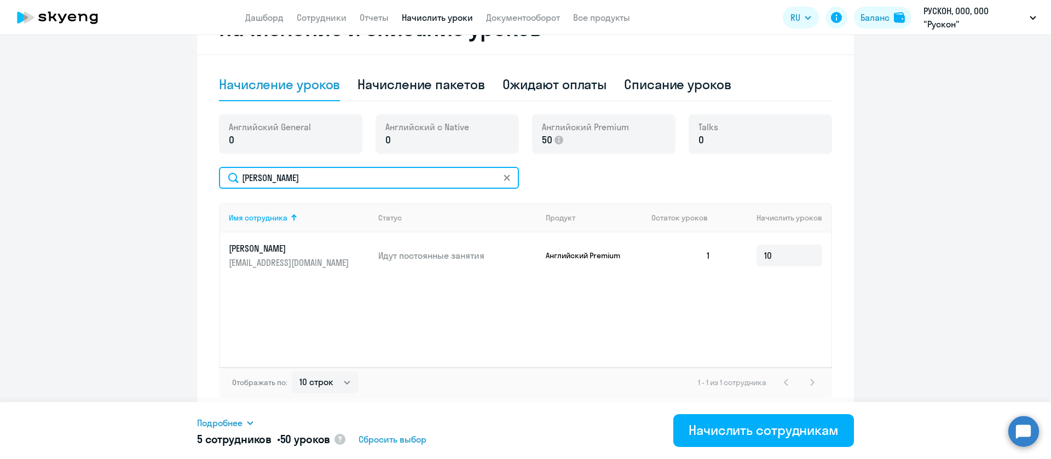
drag, startPoint x: 325, startPoint y: 177, endPoint x: 220, endPoint y: 174, distance: 104.6
click at [220, 174] on input "[PERSON_NAME]" at bounding box center [369, 178] width 300 height 22
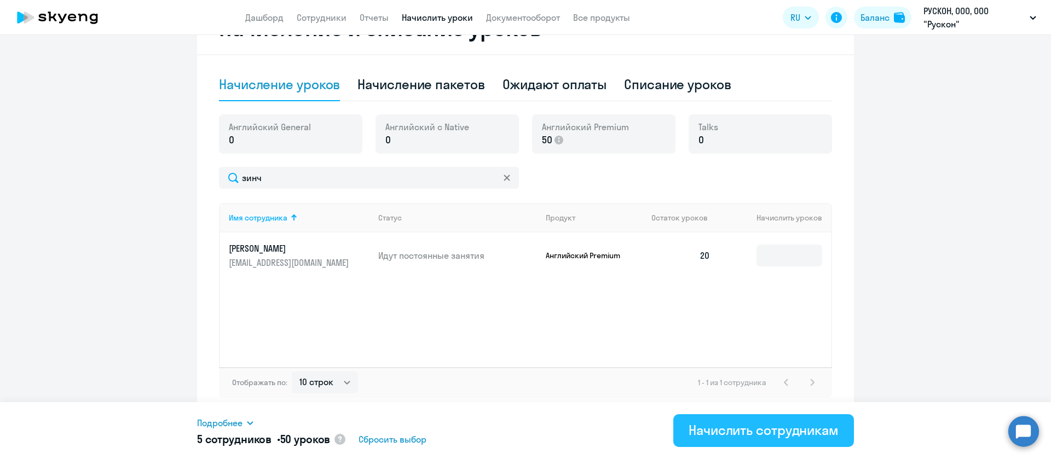
click at [764, 425] on div "Начислить сотрудникам" at bounding box center [764, 430] width 150 height 18
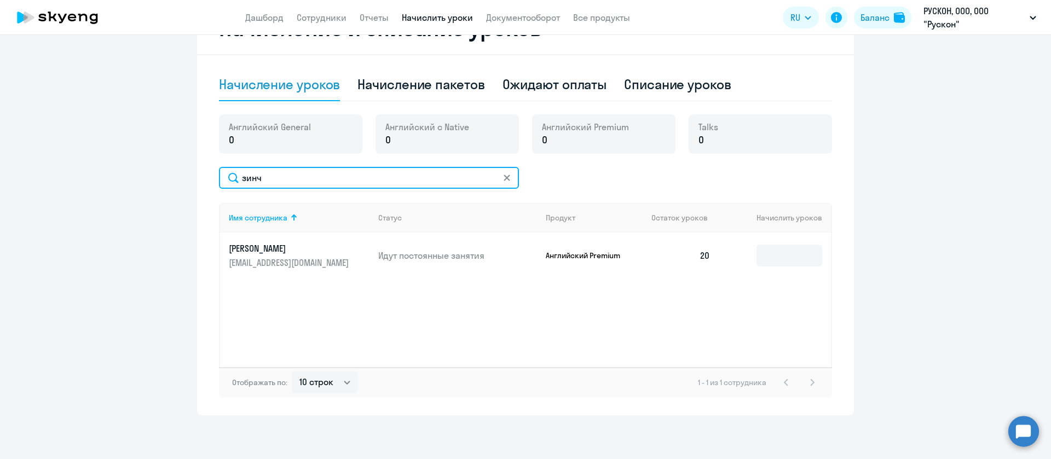
drag, startPoint x: 327, startPoint y: 174, endPoint x: 192, endPoint y: 173, distance: 134.7
click at [197, 173] on div "Начисление и списание уроков Начисление уроков Начисление пакетов Ожидают оплат…" at bounding box center [525, 209] width 657 height 414
type input "ремн"
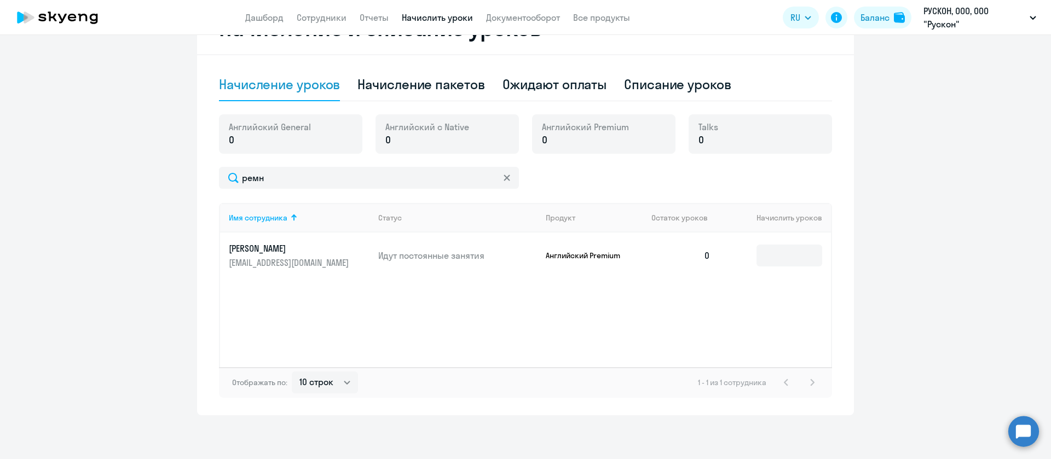
click at [504, 178] on icon at bounding box center [507, 178] width 6 height 6
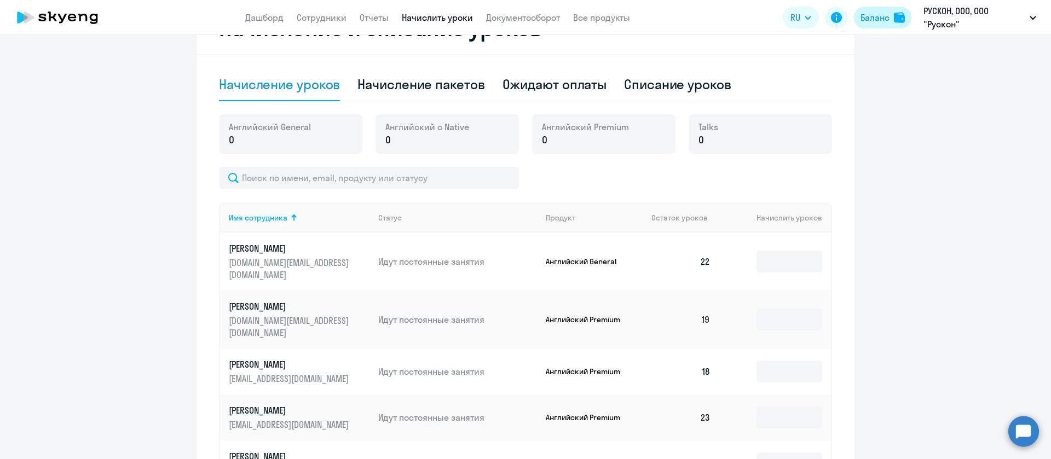
click at [873, 17] on div "Баланс" at bounding box center [874, 17] width 29 height 13
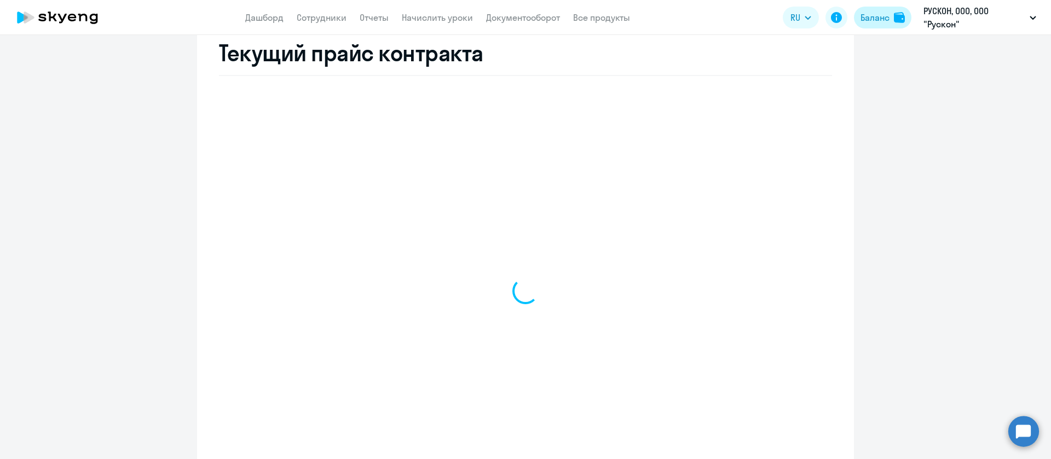
scroll to position [433, 0]
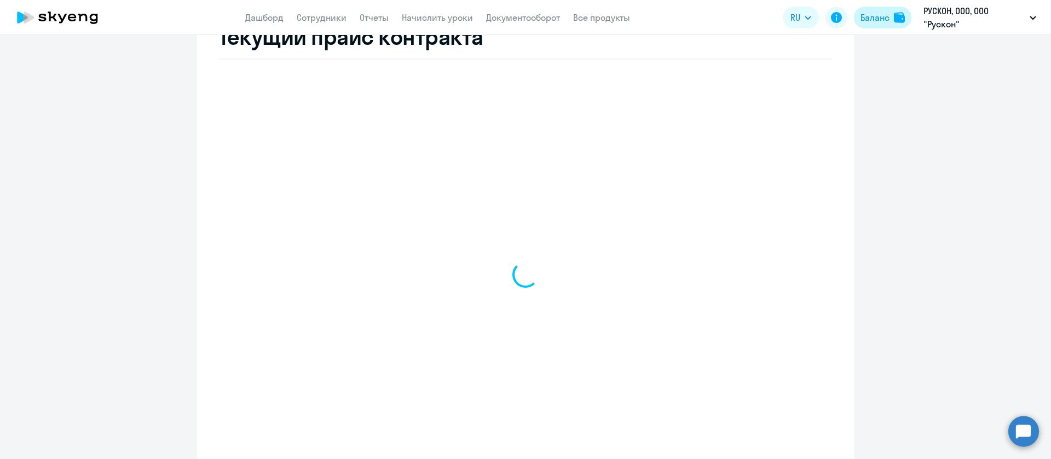
select select "english_adult_not_native_speaker"
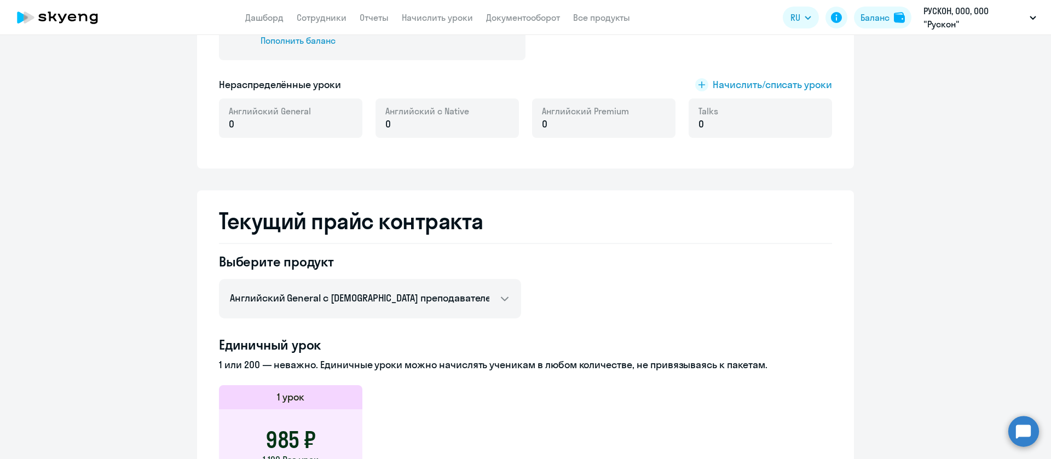
scroll to position [22, 0]
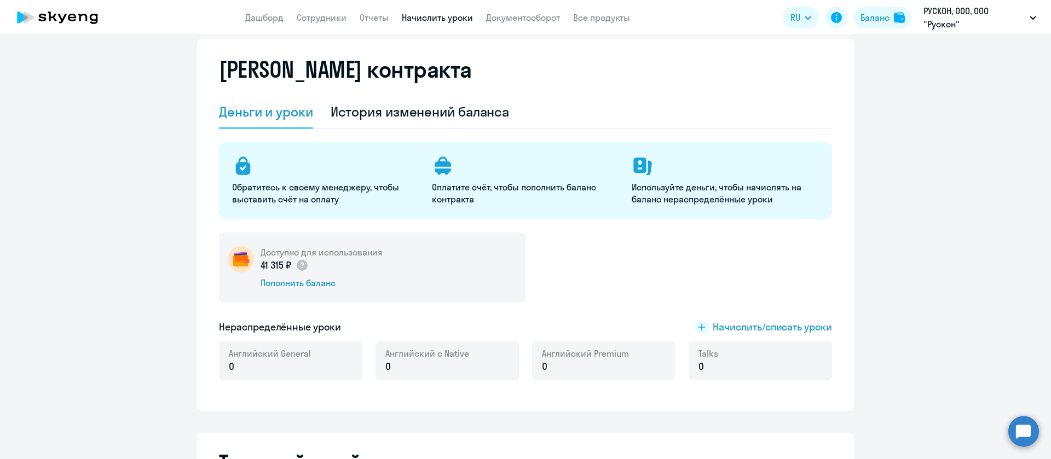
click at [434, 14] on link "Начислить уроки" at bounding box center [437, 17] width 71 height 11
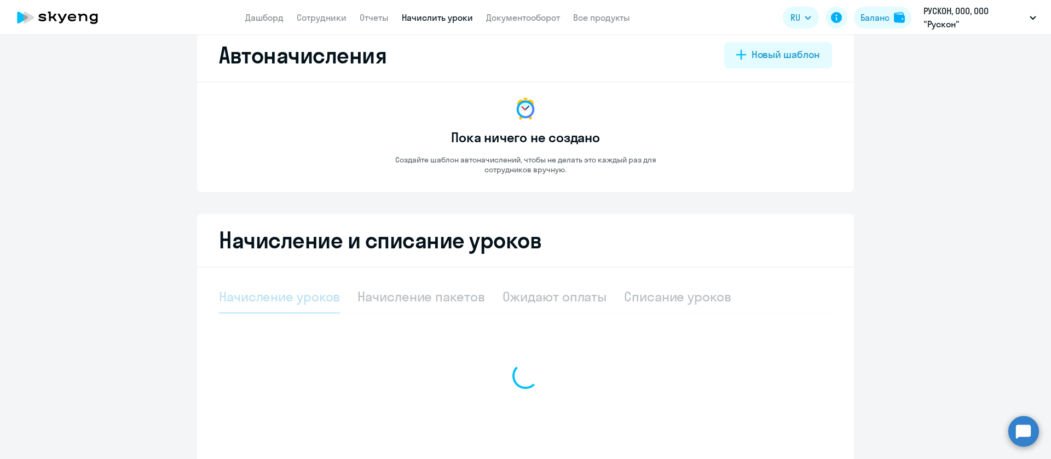
select select "10"
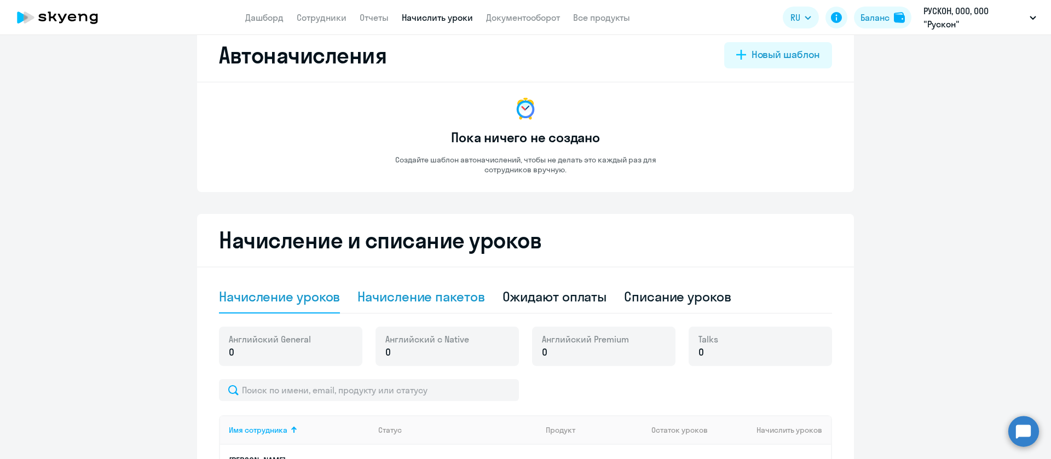
click at [413, 298] on div "Начисление пакетов" at bounding box center [420, 297] width 127 height 18
select select "10"
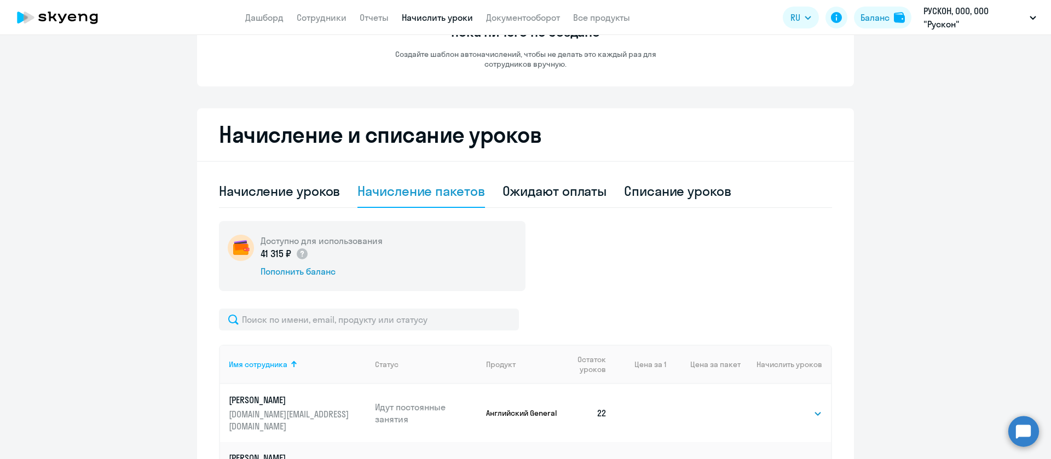
scroll to position [187, 0]
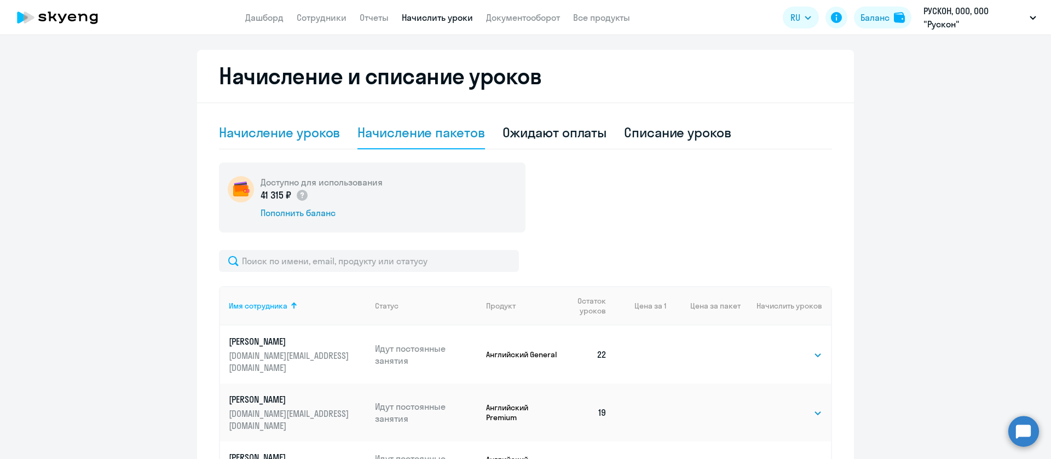
click at [313, 136] on div "Начисление уроков" at bounding box center [279, 133] width 121 height 18
select select "10"
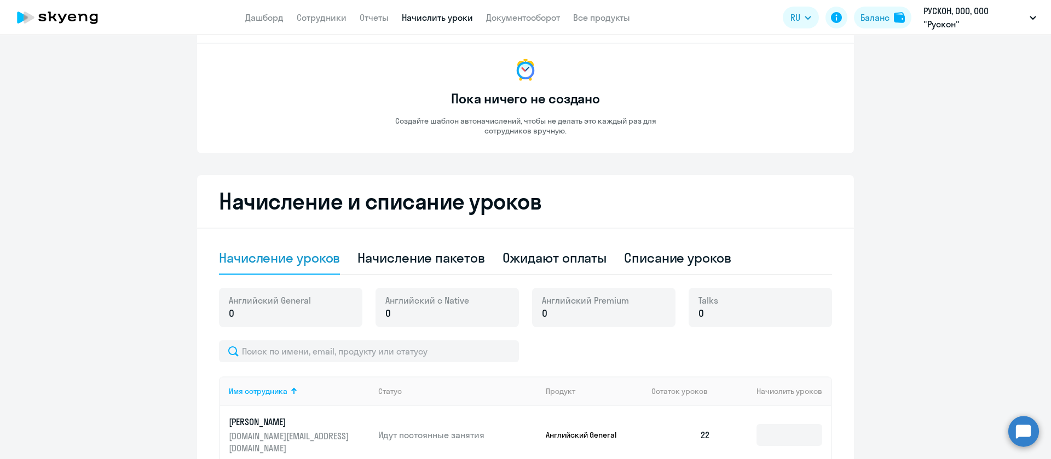
scroll to position [0, 0]
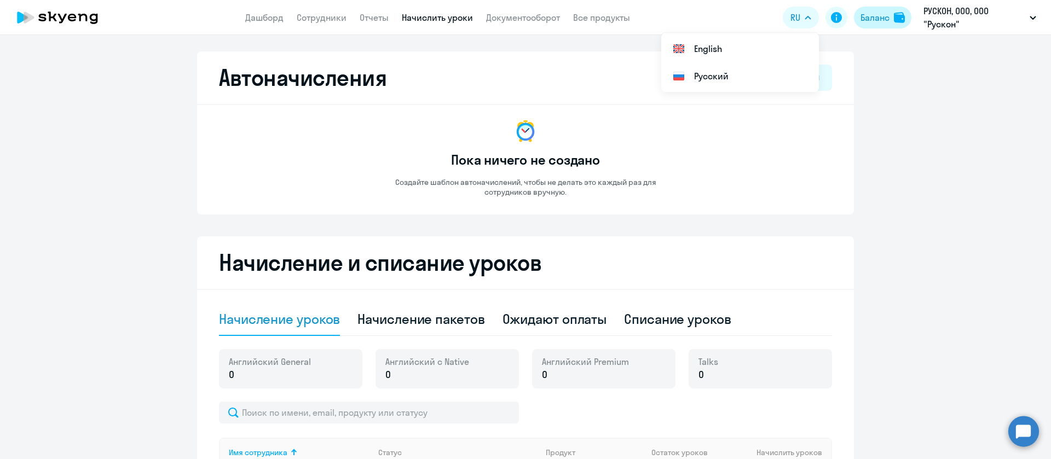
click at [897, 10] on button "Баланс" at bounding box center [882, 18] width 57 height 22
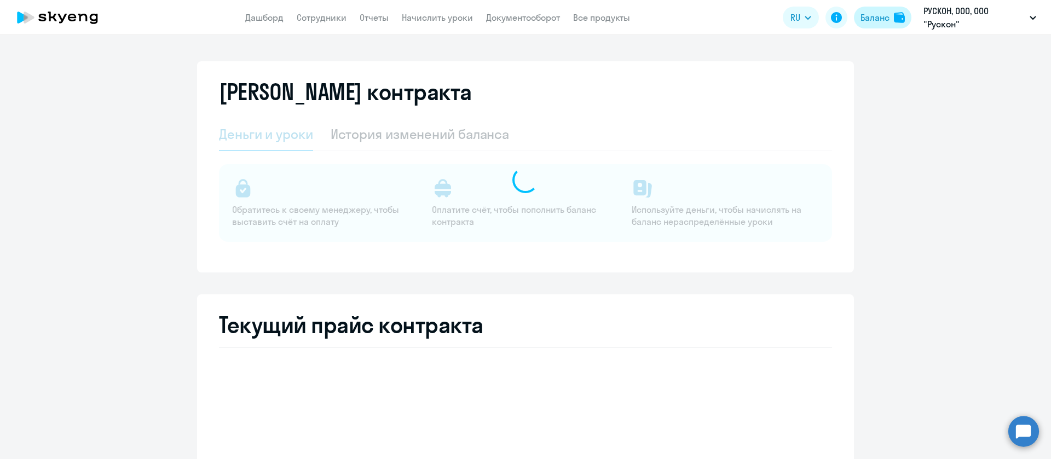
select select "english_adult_not_native_speaker"
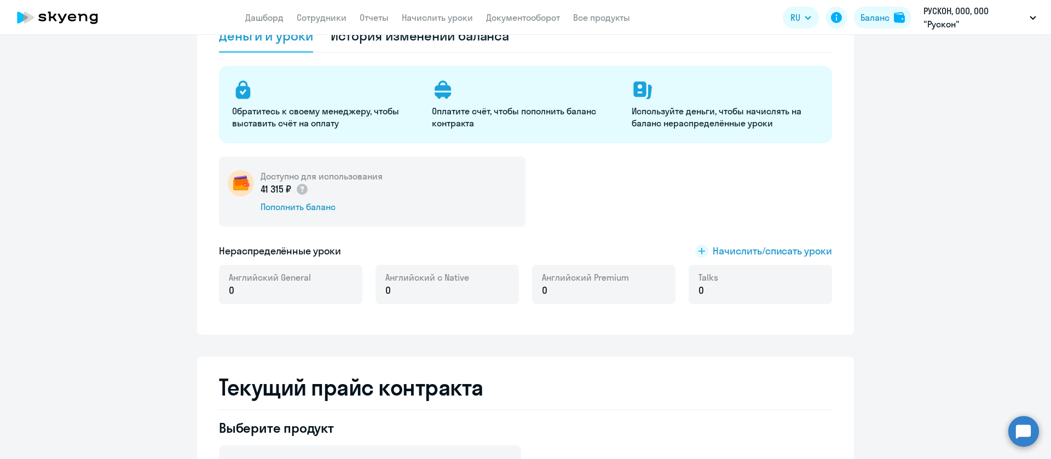
scroll to position [164, 0]
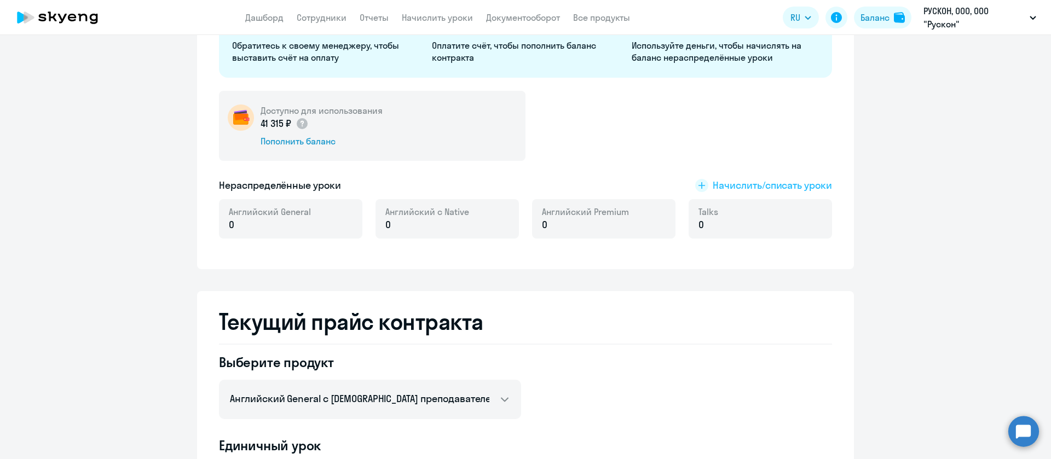
click at [784, 189] on span "Начислить/списать уроки" at bounding box center [772, 185] width 119 height 14
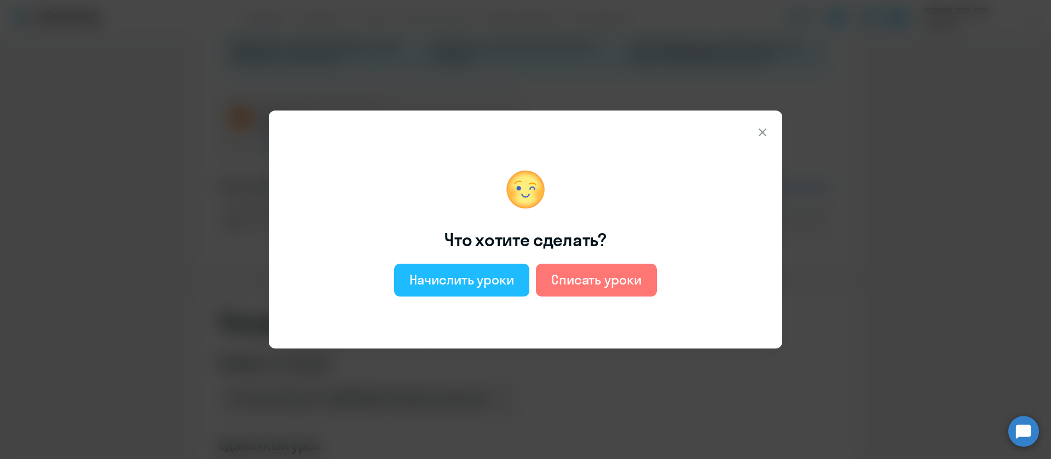
click at [460, 278] on div "Начислить уроки" at bounding box center [461, 280] width 105 height 18
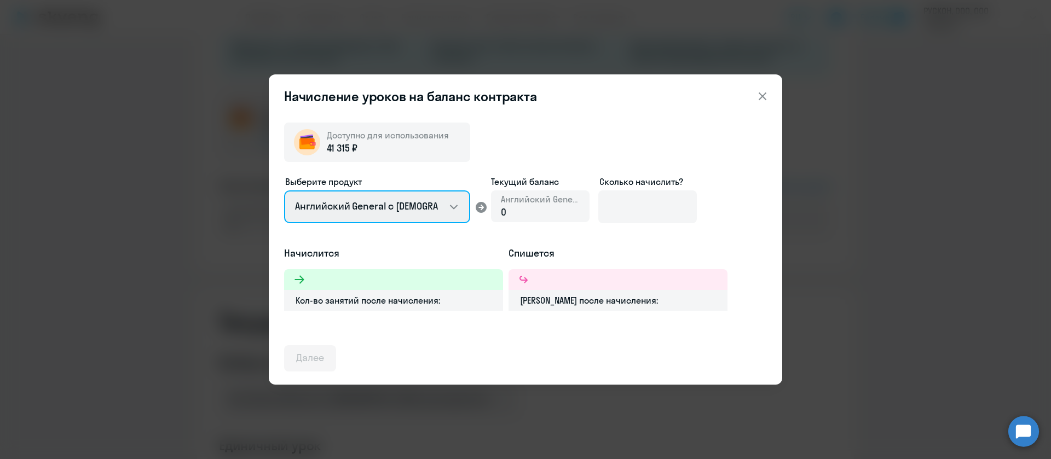
click at [412, 206] on select "Английский General с [DEMOGRAPHIC_DATA] преподавателем Английский General с [DE…" at bounding box center [377, 206] width 186 height 33
select select "english_adult_not_native_speaker_premium"
click at [284, 190] on select "Английский General с [DEMOGRAPHIC_DATA] преподавателем Английский General с [DE…" at bounding box center [377, 206] width 186 height 33
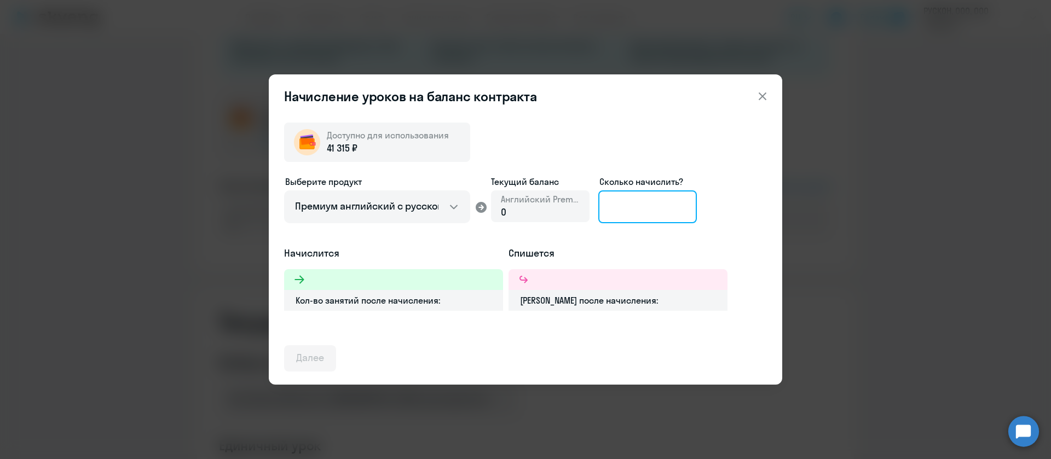
click at [647, 209] on input at bounding box center [647, 206] width 99 height 33
drag, startPoint x: 646, startPoint y: 209, endPoint x: 577, endPoint y: 207, distance: 68.4
click at [577, 207] on div "Выберите продукт Английский General с русскоговорящим преподавателем Английский…" at bounding box center [525, 210] width 483 height 71
drag, startPoint x: 626, startPoint y: 205, endPoint x: 612, endPoint y: 202, distance: 14.1
click at [612, 202] on input "39" at bounding box center [647, 206] width 99 height 33
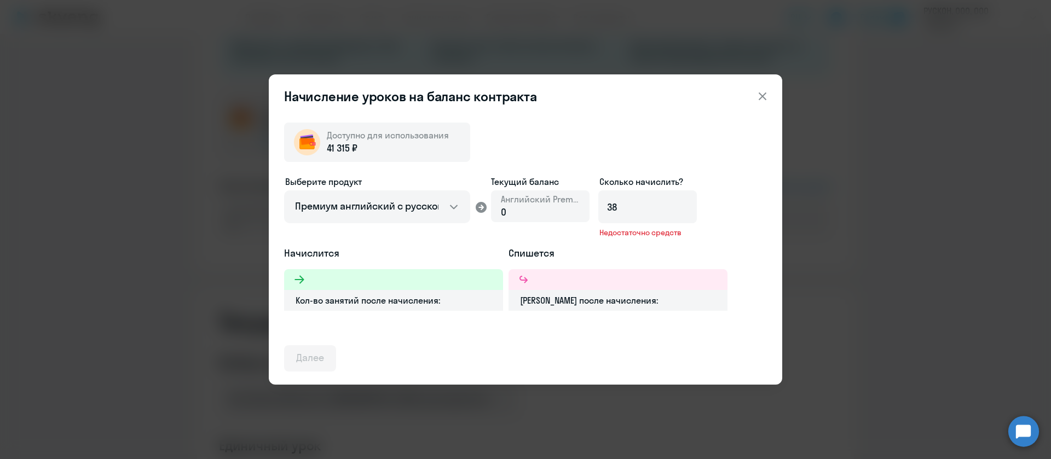
click at [633, 244] on ds-form-field "Сколько начислить? 38 Недостаточно средств" at bounding box center [647, 210] width 99 height 71
drag, startPoint x: 623, startPoint y: 208, endPoint x: 612, endPoint y: 207, distance: 11.0
click at [612, 207] on input "38" at bounding box center [647, 206] width 99 height 33
click at [677, 257] on h5 "Спишется" at bounding box center [617, 253] width 219 height 14
drag, startPoint x: 619, startPoint y: 210, endPoint x: 611, endPoint y: 206, distance: 8.6
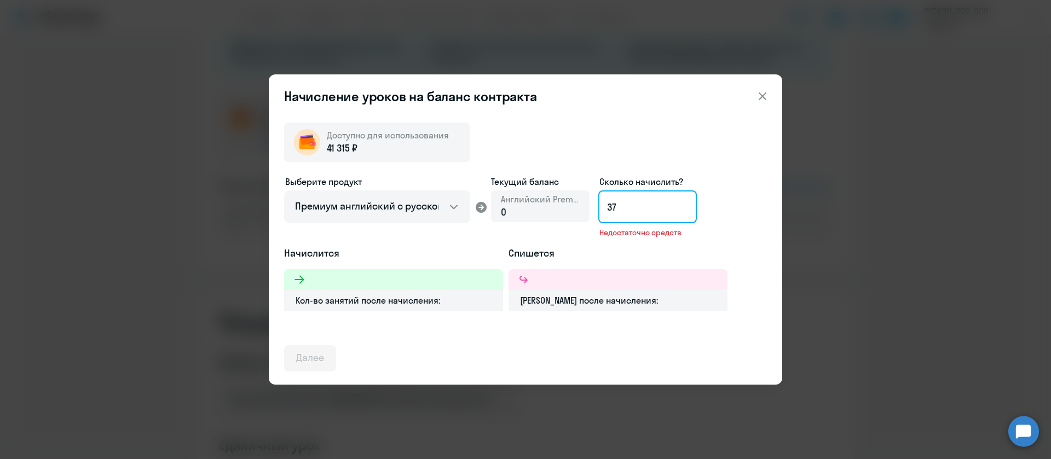
click at [611, 206] on input "37" at bounding box center [647, 206] width 99 height 33
click at [638, 213] on input "30" at bounding box center [647, 206] width 99 height 33
drag, startPoint x: 635, startPoint y: 204, endPoint x: 583, endPoint y: 197, distance: 52.5
click at [583, 197] on div "Выберите продукт Английский General с русскоговорящим преподавателем Английский…" at bounding box center [525, 210] width 483 height 71
drag, startPoint x: 633, startPoint y: 207, endPoint x: 592, endPoint y: 205, distance: 41.1
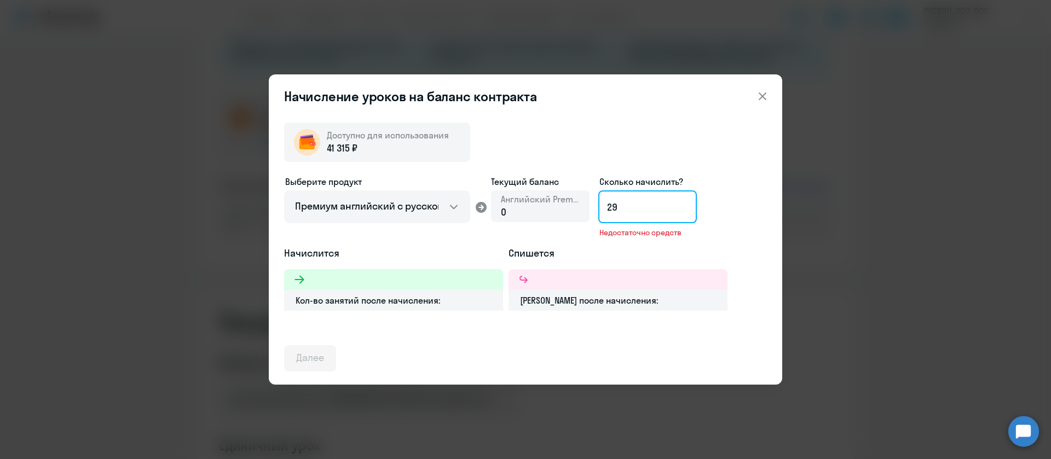
click at [592, 205] on div "Выберите продукт Английский General с русскоговорящим преподавателем Английский…" at bounding box center [525, 210] width 483 height 71
type input "28"
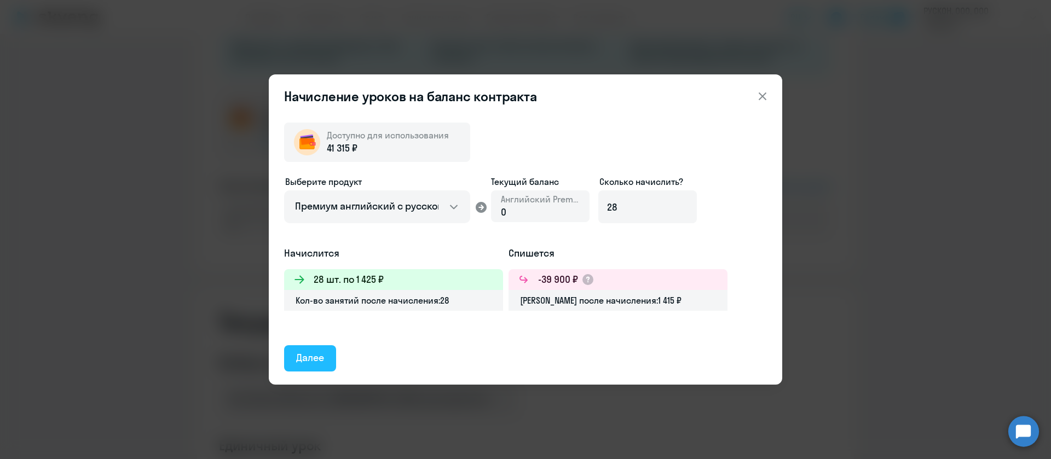
click at [304, 361] on div "Далее" at bounding box center [310, 358] width 28 height 14
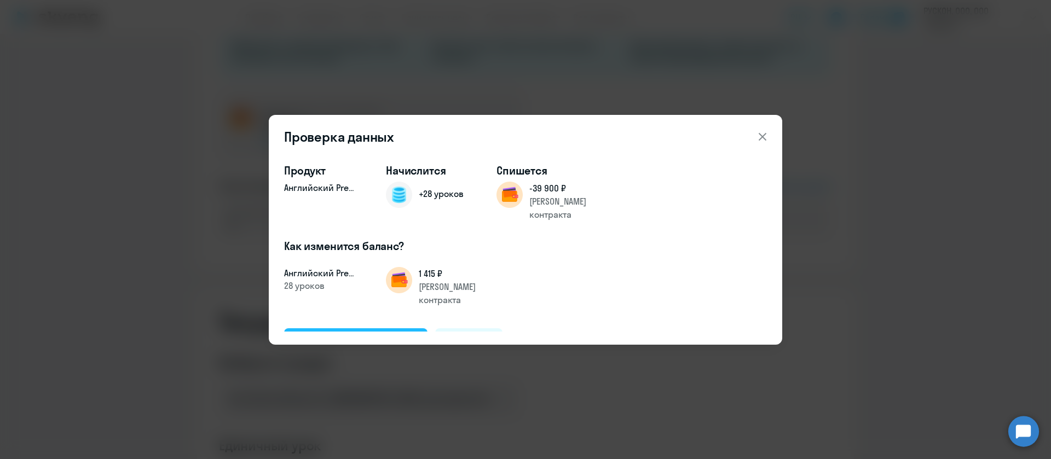
click at [363, 334] on div "Подтвердить и начислить" at bounding box center [355, 341] width 119 height 14
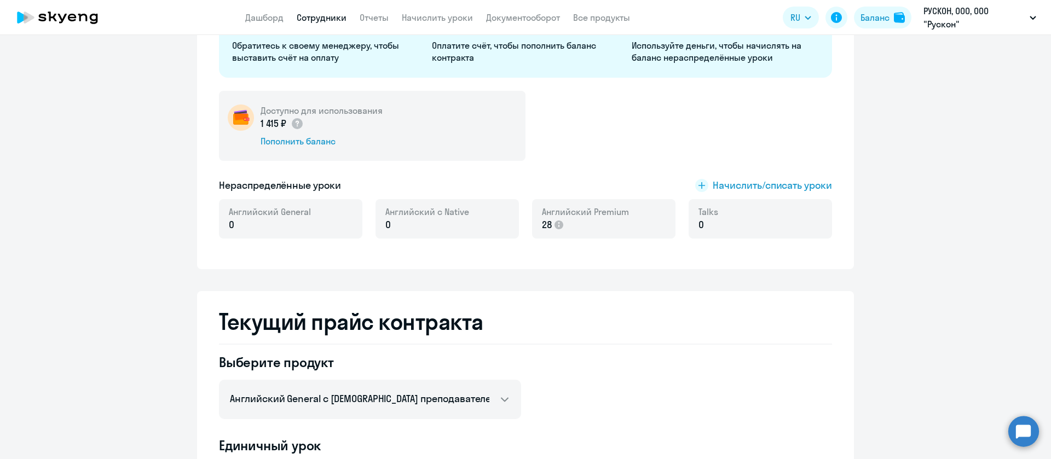
click at [330, 19] on link "Сотрудники" at bounding box center [322, 17] width 50 height 11
select select "30"
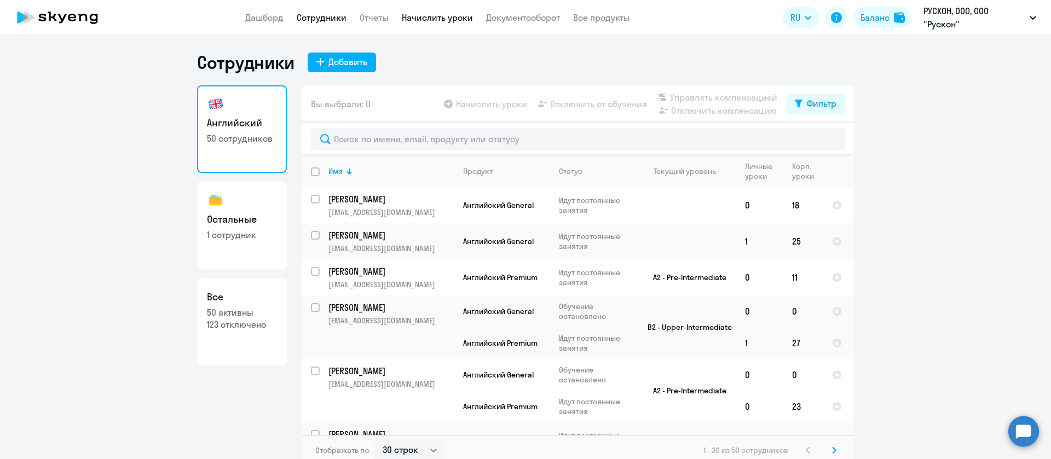
click at [427, 12] on link "Начислить уроки" at bounding box center [437, 17] width 71 height 11
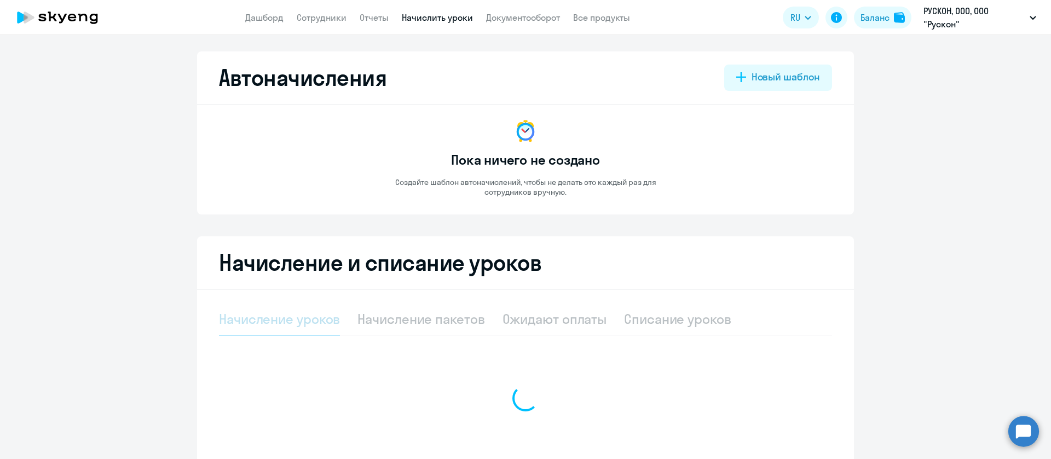
select select "10"
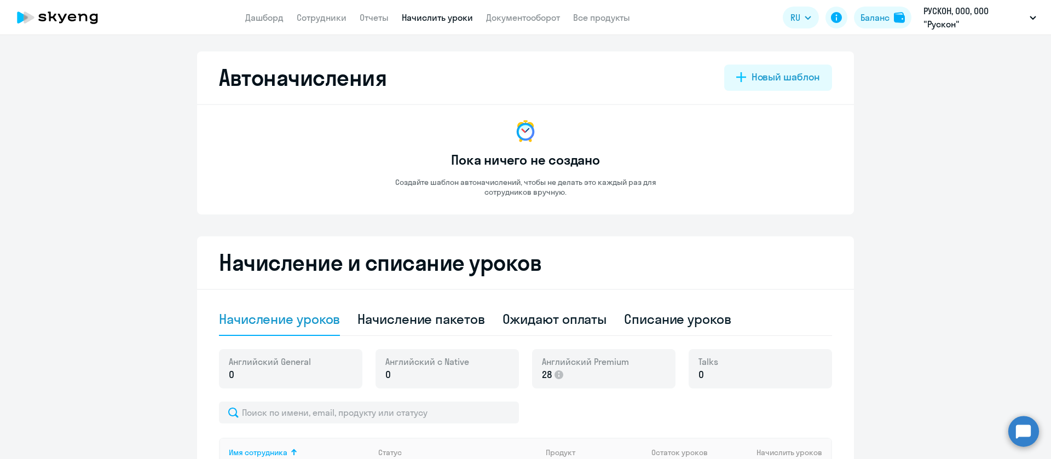
scroll to position [246, 0]
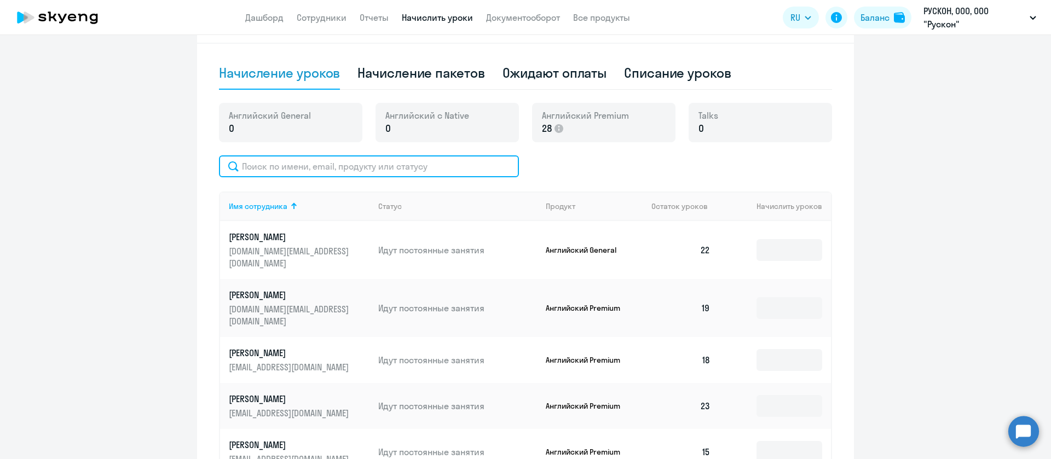
click at [349, 165] on input "text" at bounding box center [369, 166] width 300 height 22
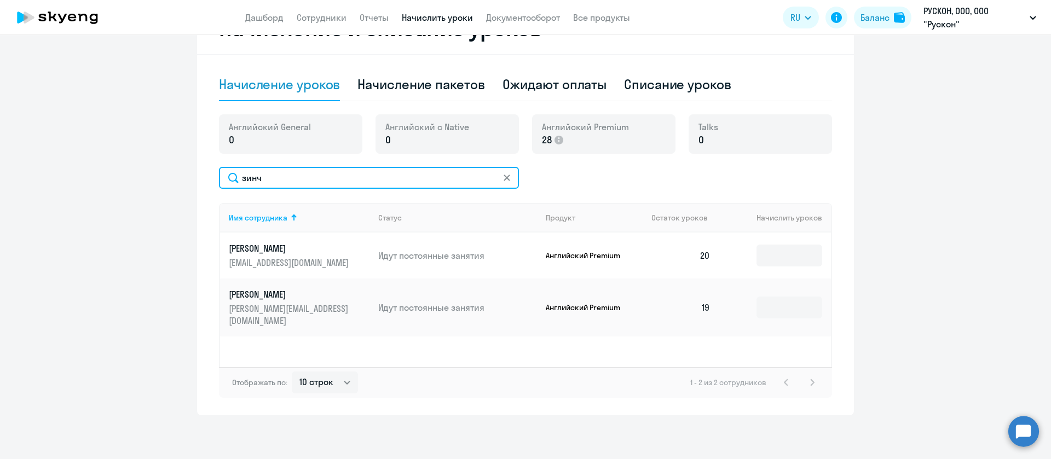
scroll to position [235, 0]
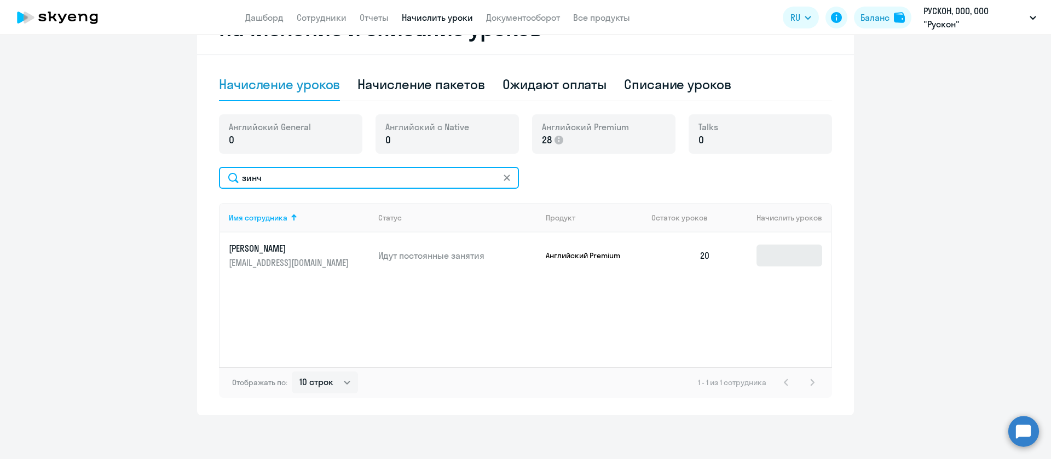
type input "зинч"
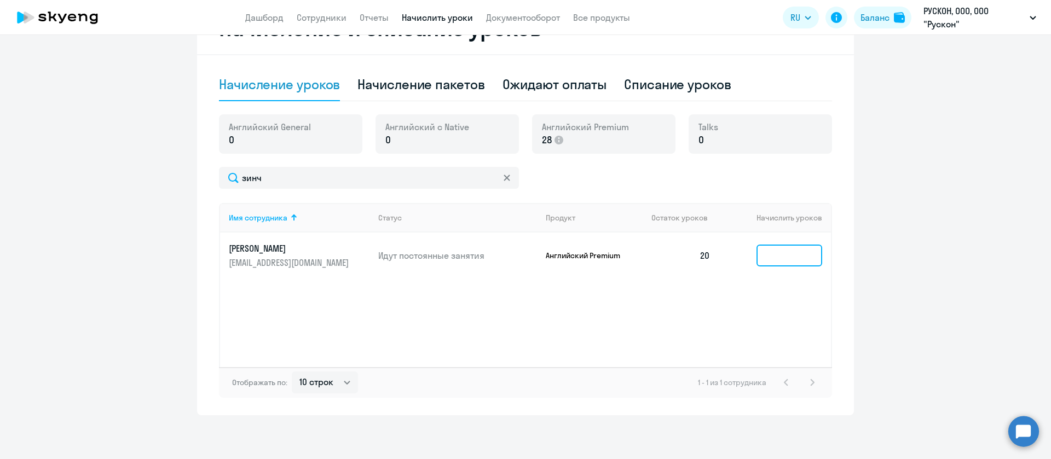
click at [780, 255] on input at bounding box center [789, 256] width 66 height 22
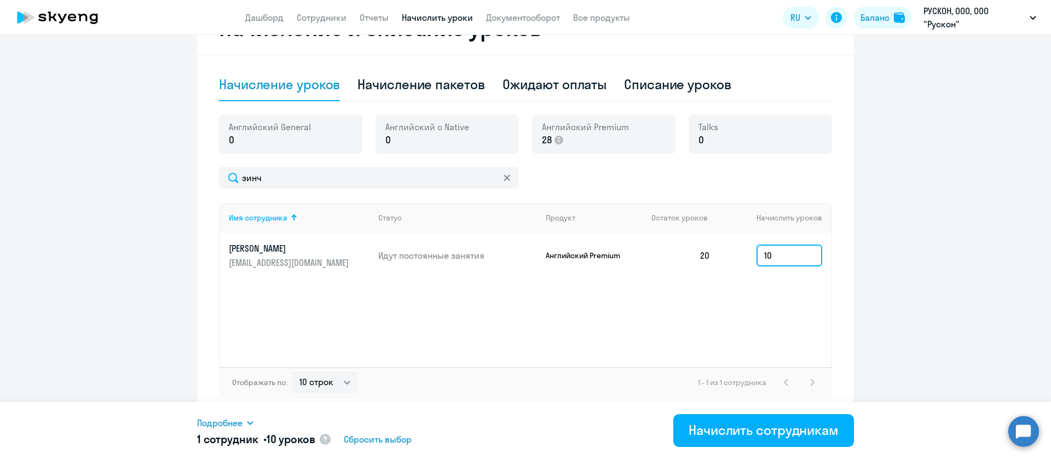
drag, startPoint x: 767, startPoint y: 256, endPoint x: 751, endPoint y: 252, distance: 16.3
click at [756, 252] on input "10" at bounding box center [789, 256] width 66 height 22
type input "9"
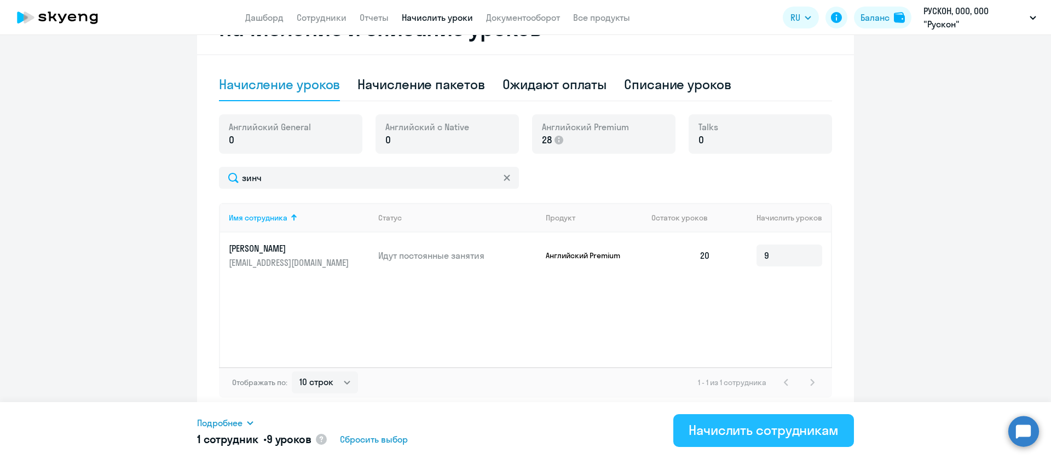
click at [793, 427] on div "Начислить сотрудникам" at bounding box center [764, 430] width 150 height 18
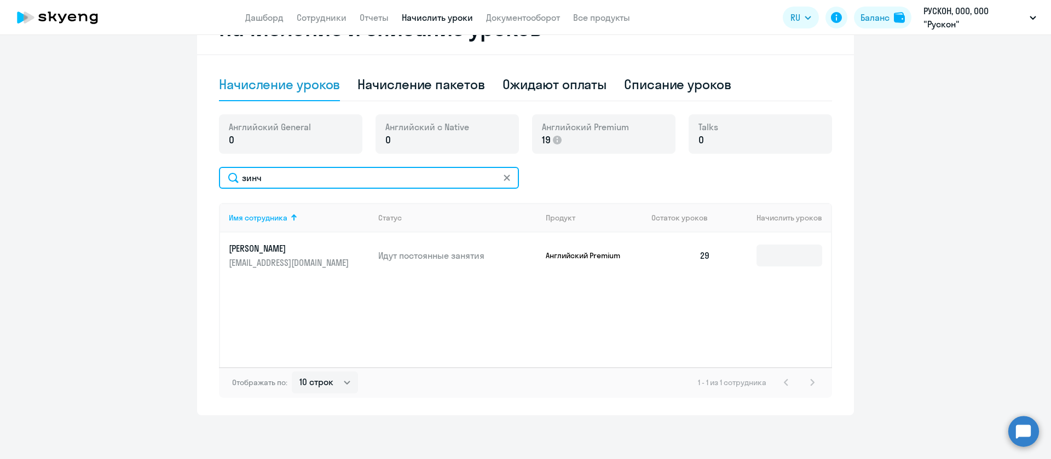
drag, startPoint x: 270, startPoint y: 172, endPoint x: 204, endPoint y: 201, distance: 72.6
click at [204, 201] on div "Начисление и списание уроков Начисление уроков Начисление пакетов Ожидают оплат…" at bounding box center [525, 209] width 657 height 414
type input "[PERSON_NAME]"
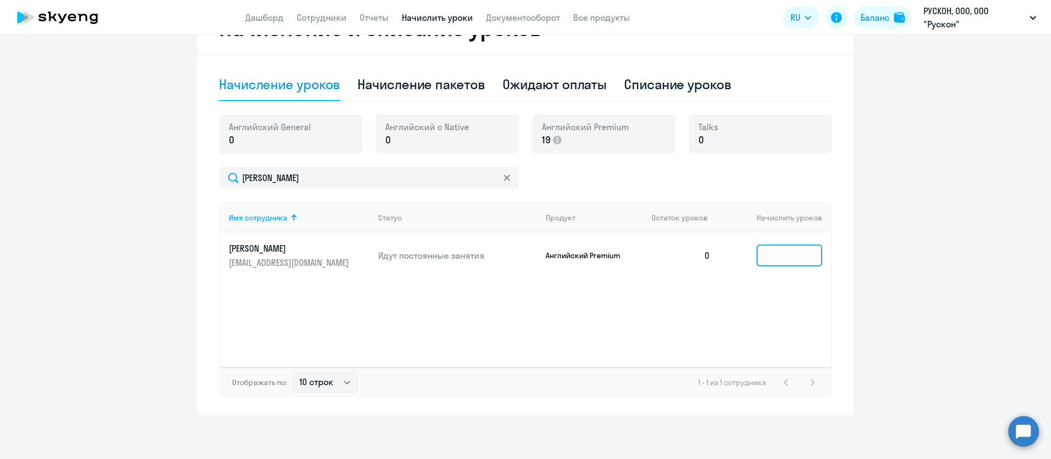
click at [784, 259] on input at bounding box center [789, 256] width 66 height 22
type input "0"
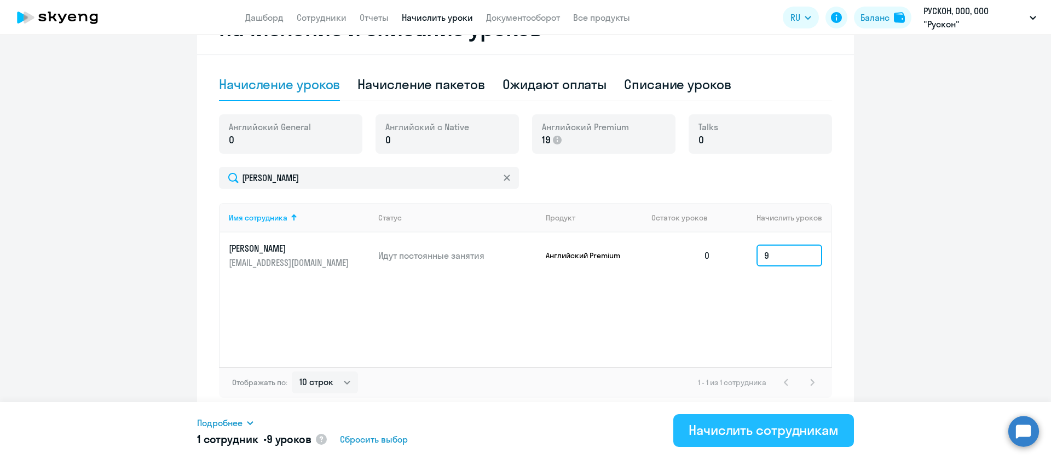
type input "9"
click at [758, 419] on button "Начислить сотрудникам" at bounding box center [763, 430] width 181 height 33
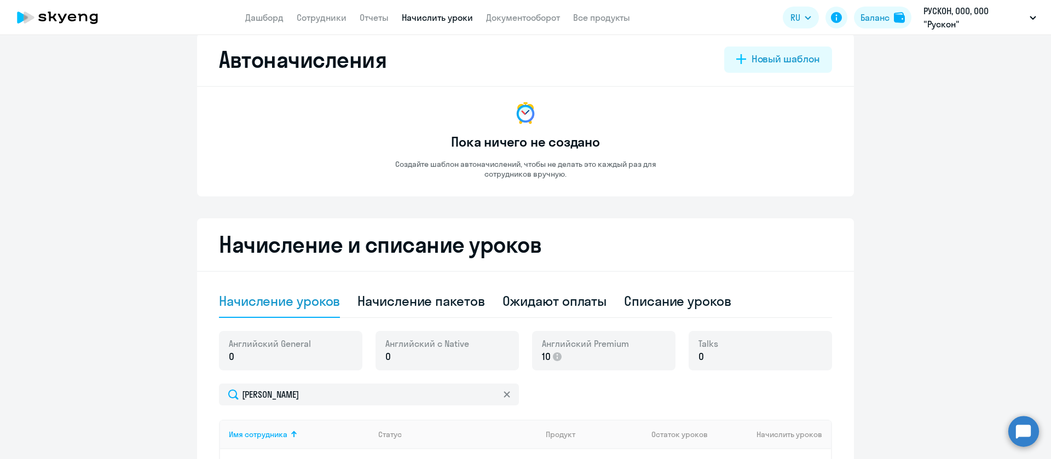
scroll to position [0, 0]
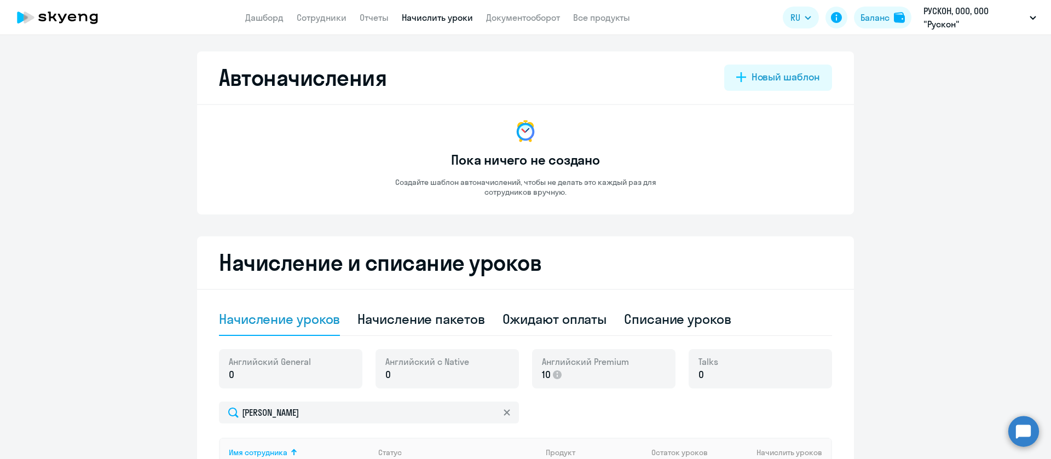
click at [320, 7] on app-header "Дашборд Сотрудники Отчеты Начислить уроки Документооборот Все продукты Дашборд …" at bounding box center [525, 17] width 1051 height 35
click at [326, 19] on link "Сотрудники" at bounding box center [322, 17] width 50 height 11
select select "30"
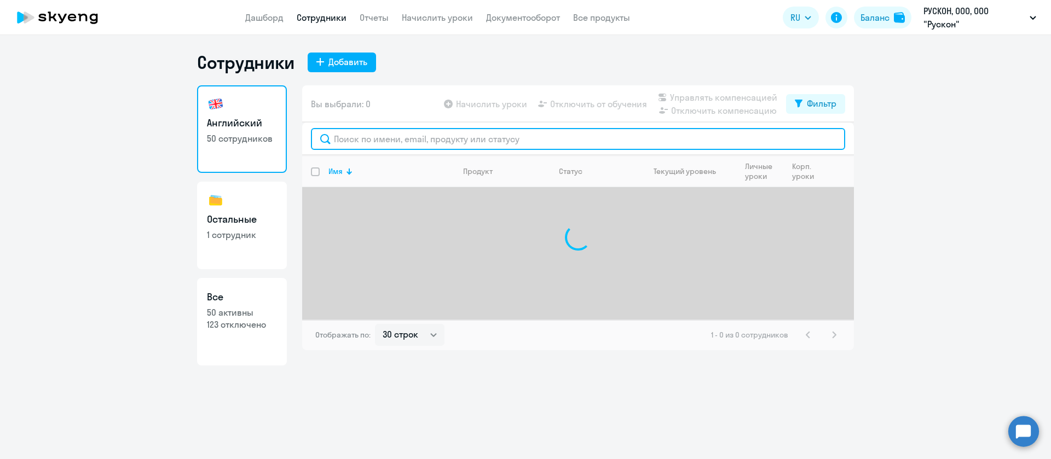
drag, startPoint x: 376, startPoint y: 138, endPoint x: 369, endPoint y: 132, distance: 9.3
click at [377, 139] on input "text" at bounding box center [578, 139] width 534 height 22
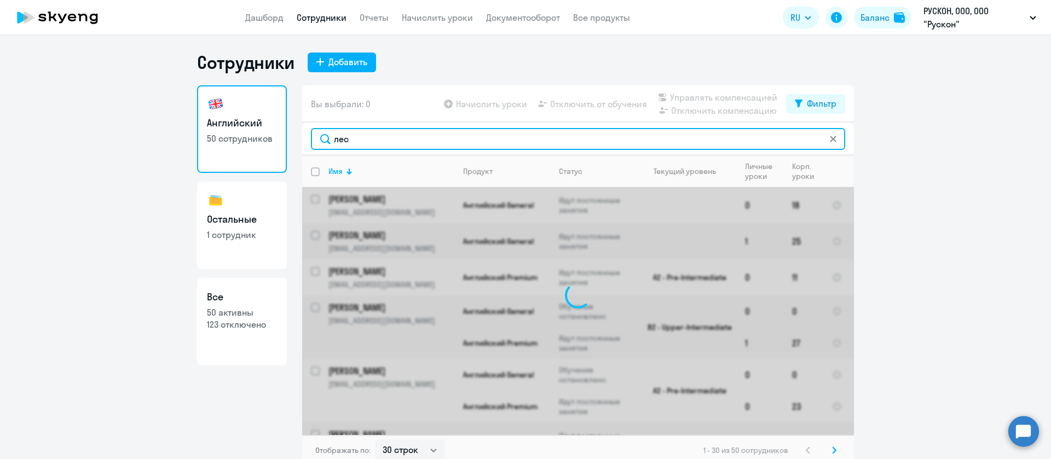
type input "лесо"
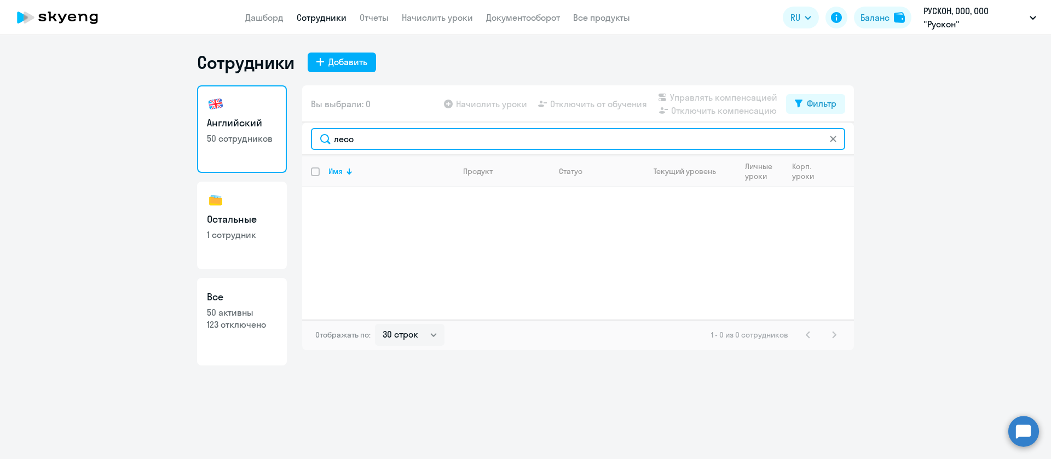
drag, startPoint x: 365, startPoint y: 141, endPoint x: 298, endPoint y: 141, distance: 66.8
click at [298, 141] on div "Английский 50 сотрудников Остальные 1 сотрудник Все 50 активны 123 отключено Вы…" at bounding box center [525, 225] width 657 height 280
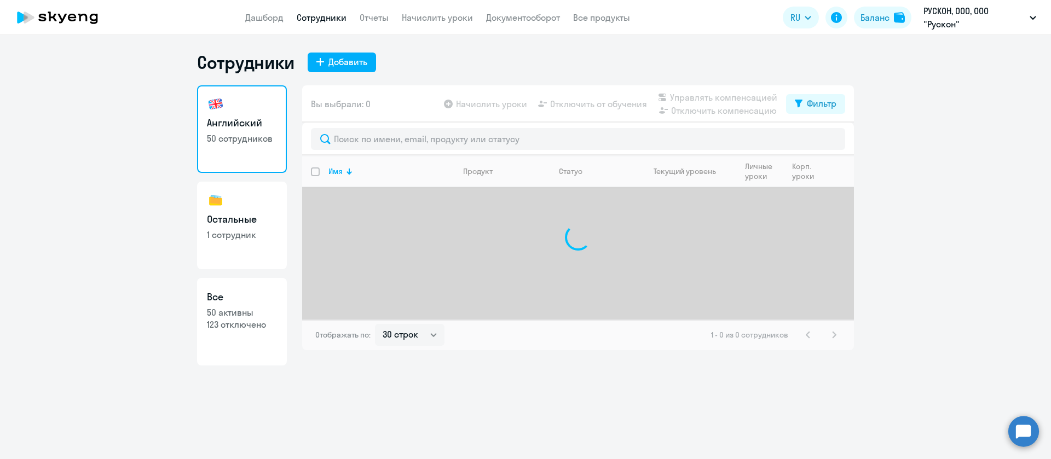
select select "30"
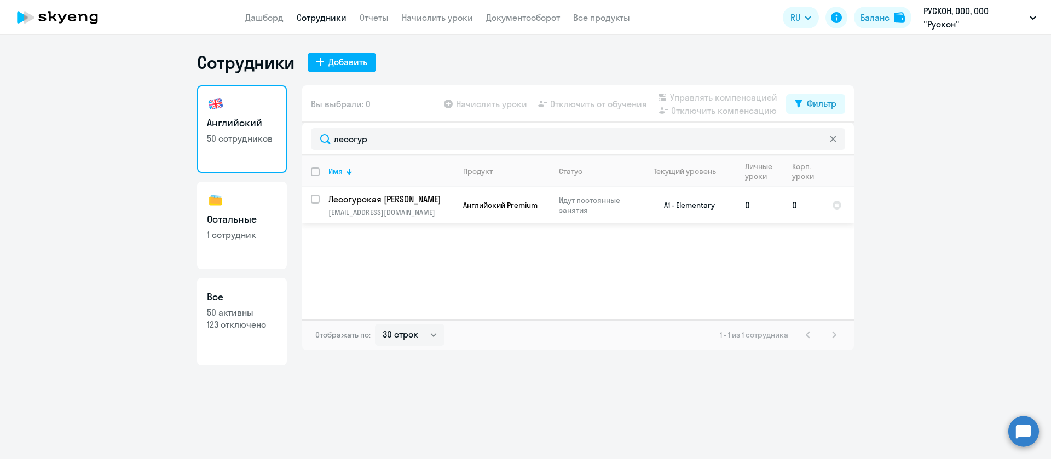
type input "лесогур"
click at [633, 204] on p "Идут постоянные занятия" at bounding box center [596, 205] width 75 height 20
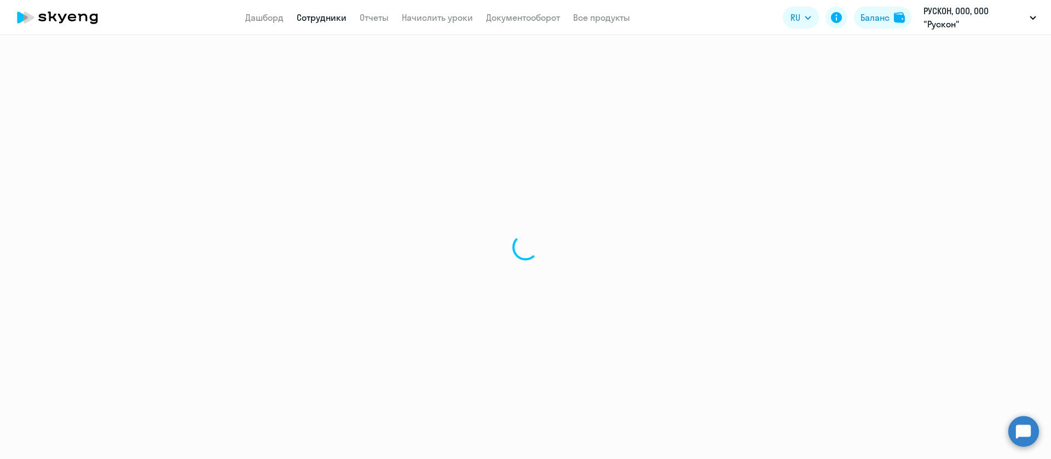
select select "english"
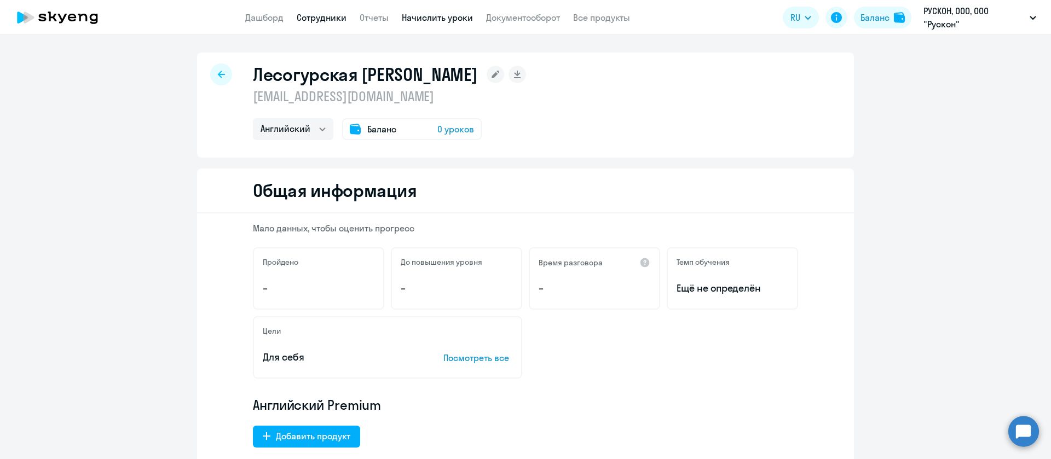
click at [442, 17] on link "Начислить уроки" at bounding box center [437, 17] width 71 height 11
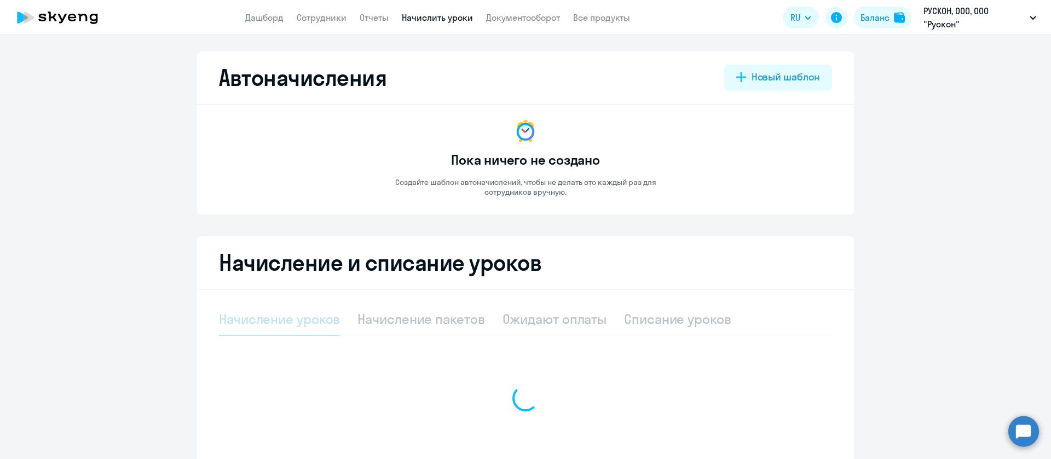
select select "10"
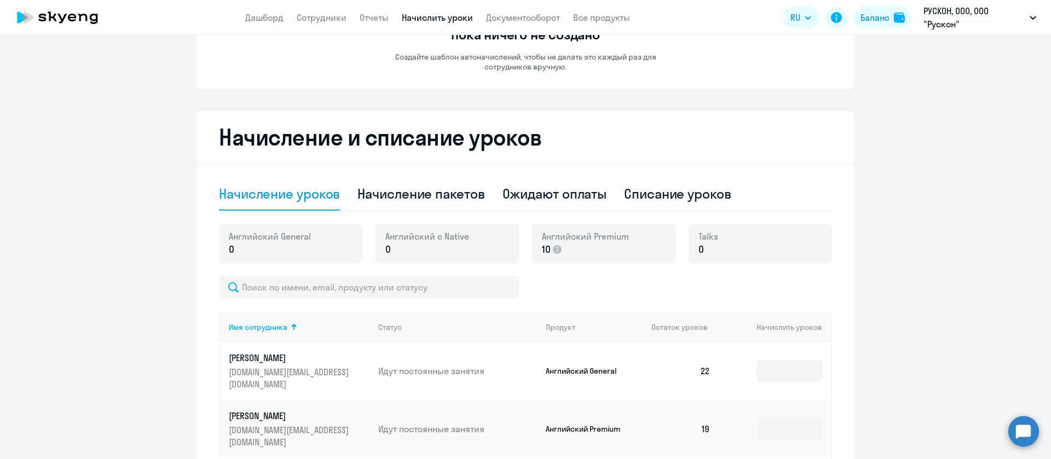
scroll to position [246, 0]
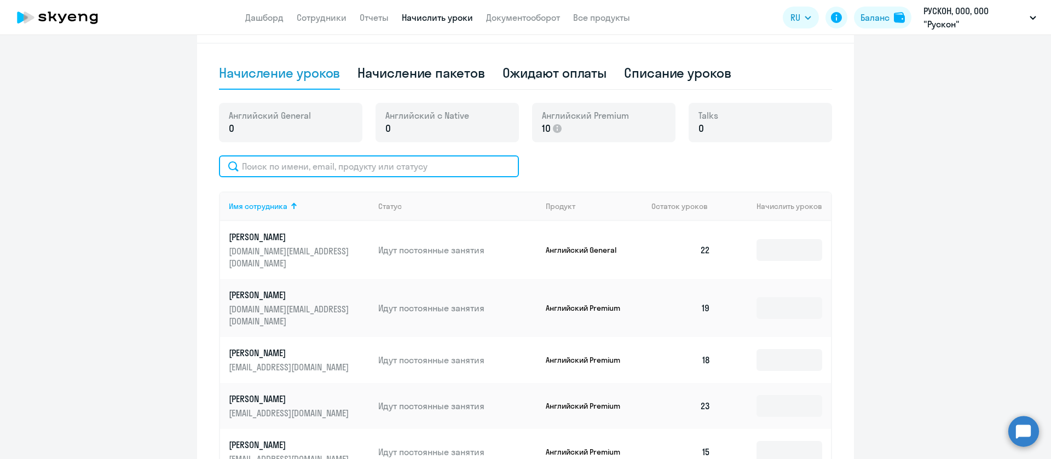
click at [319, 171] on input "text" at bounding box center [369, 166] width 300 height 22
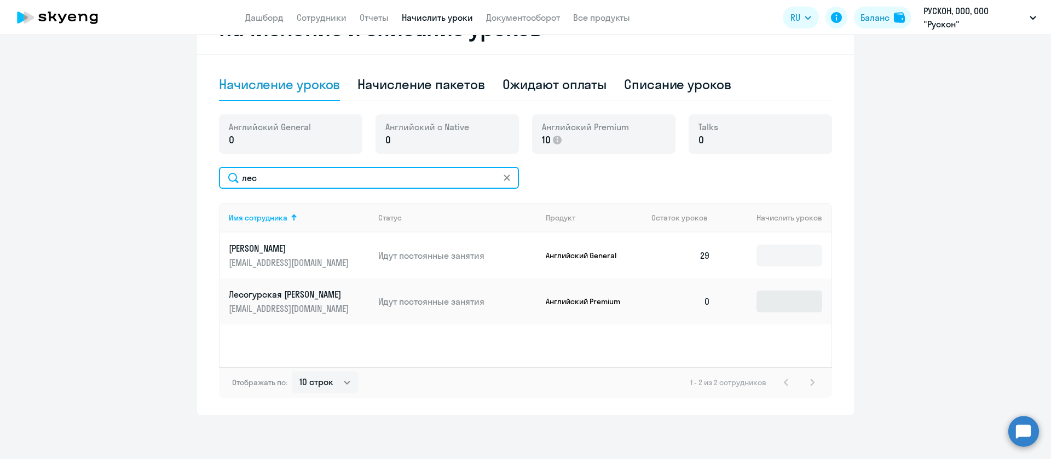
type input "лес"
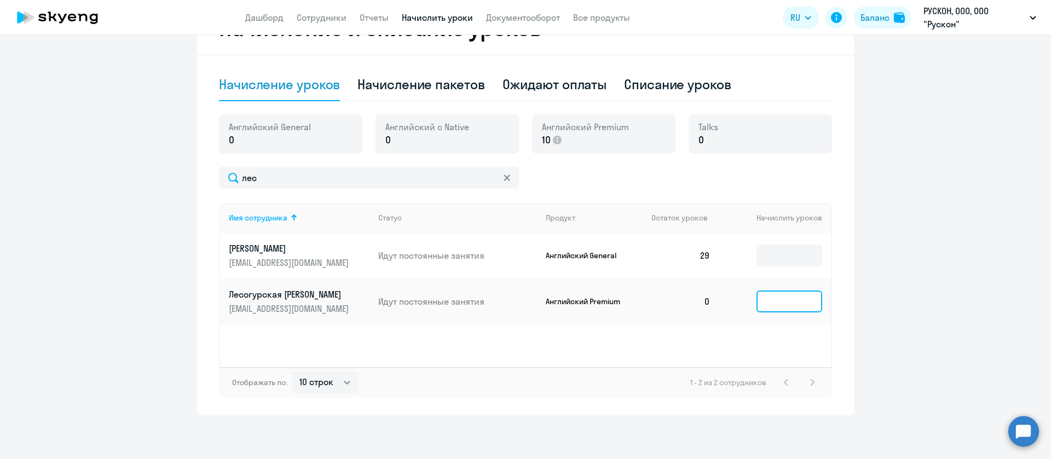
click at [775, 304] on input at bounding box center [789, 302] width 66 height 22
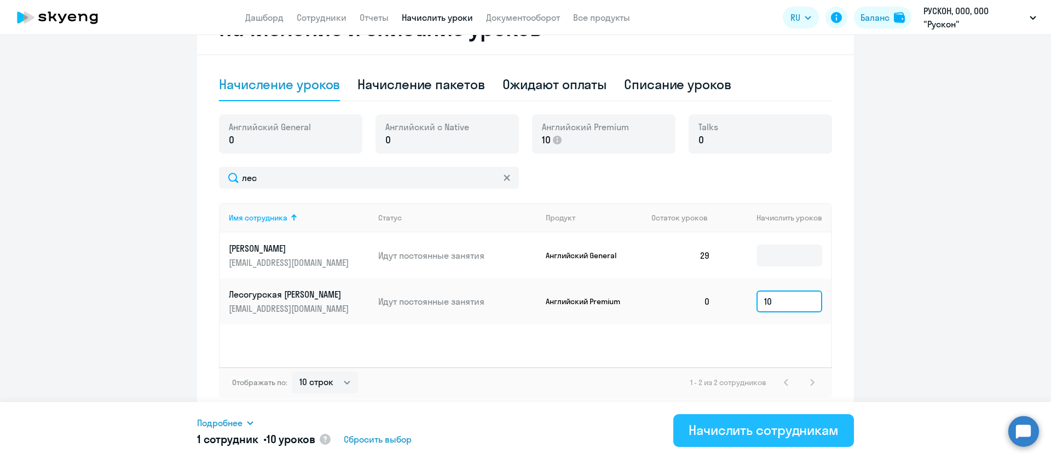
type input "10"
click at [810, 429] on div "Начислить сотрудникам" at bounding box center [764, 430] width 150 height 18
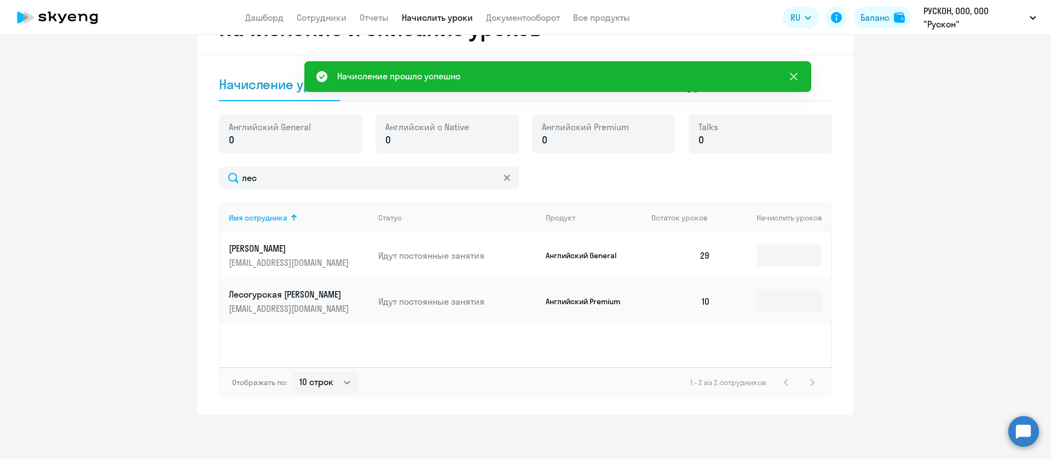
click at [795, 73] on icon at bounding box center [793, 76] width 13 height 13
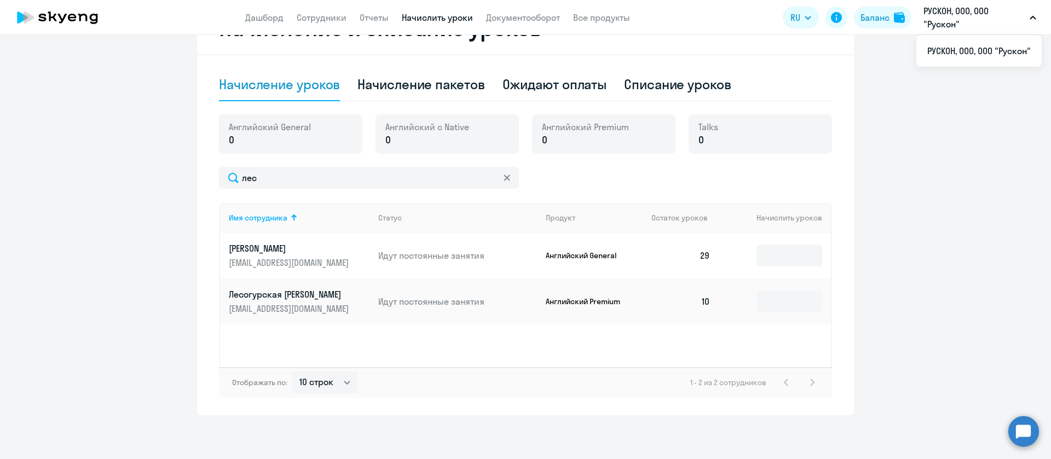
click at [962, 11] on p "РУСКОН, ООО, ООО "Рускон"" at bounding box center [974, 17] width 102 height 26
click at [888, 13] on div "Баланс" at bounding box center [874, 17] width 29 height 13
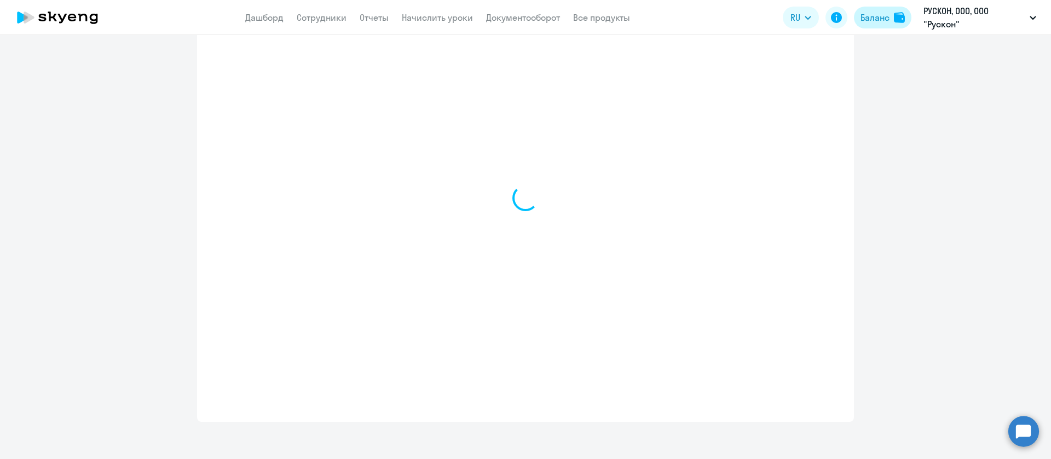
select select "english_adult_not_native_speaker"
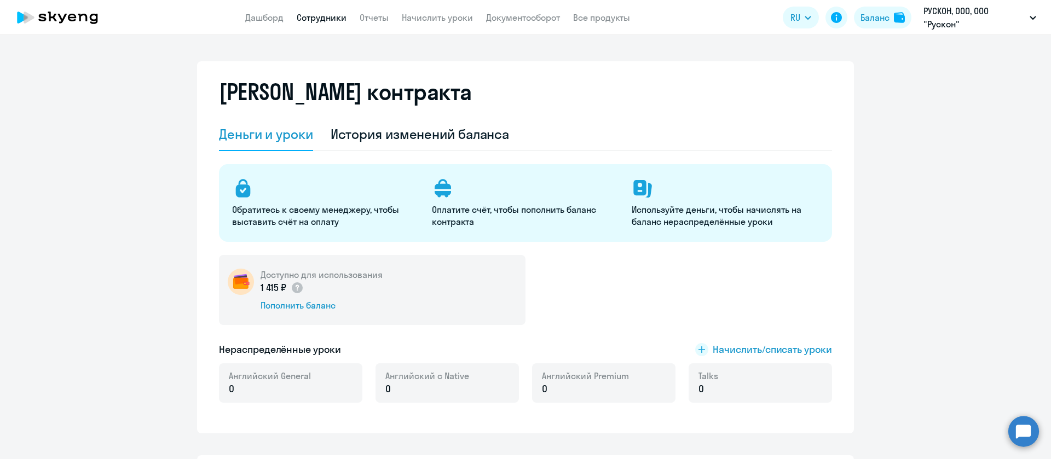
click at [315, 19] on link "Сотрудники" at bounding box center [322, 17] width 50 height 11
select select "30"
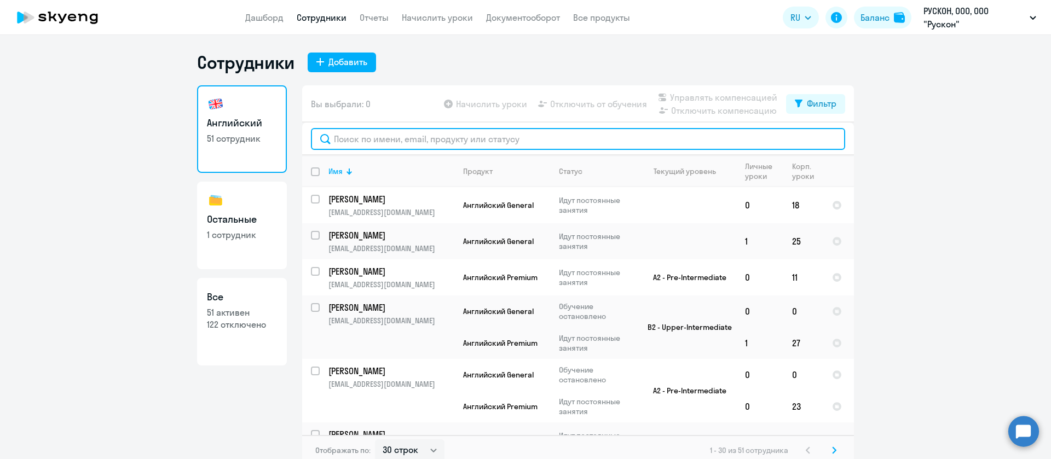
click at [366, 130] on input "text" at bounding box center [578, 139] width 534 height 22
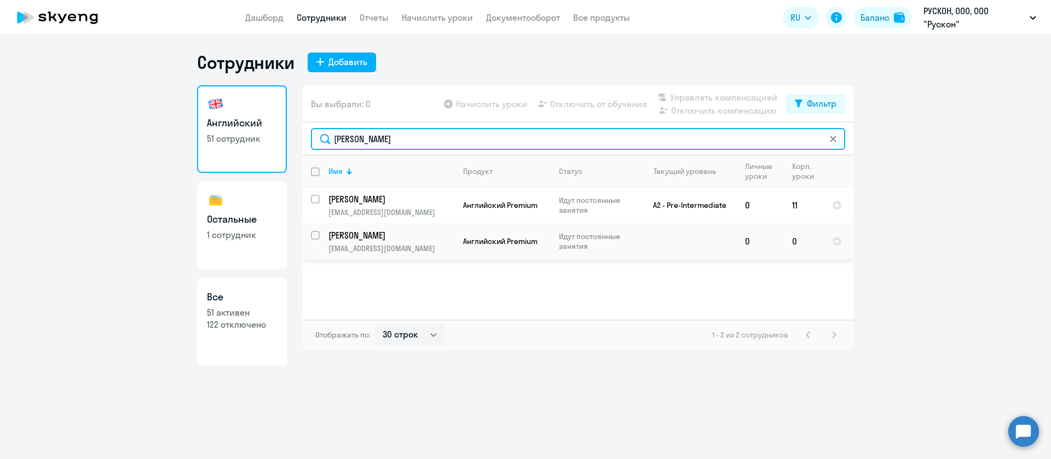
type input "милена"
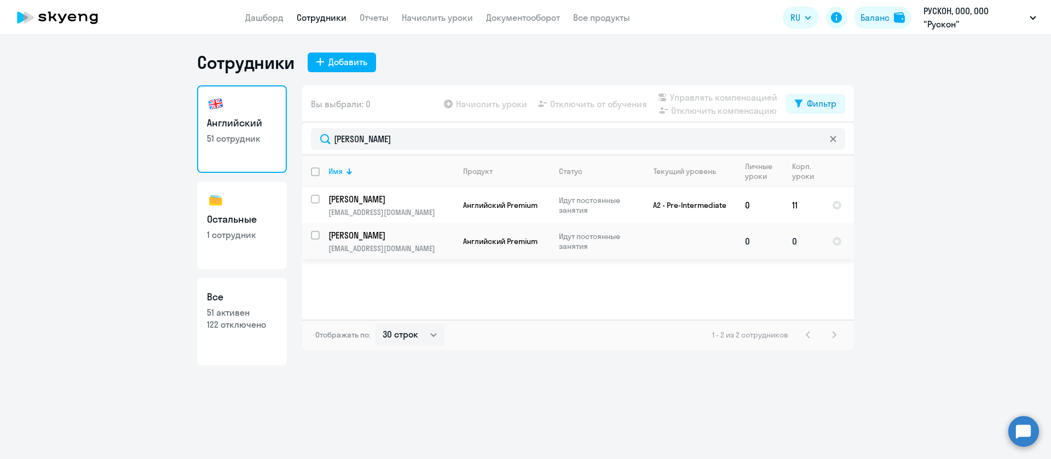
click at [378, 236] on p "[PERSON_NAME]" at bounding box center [390, 235] width 124 height 12
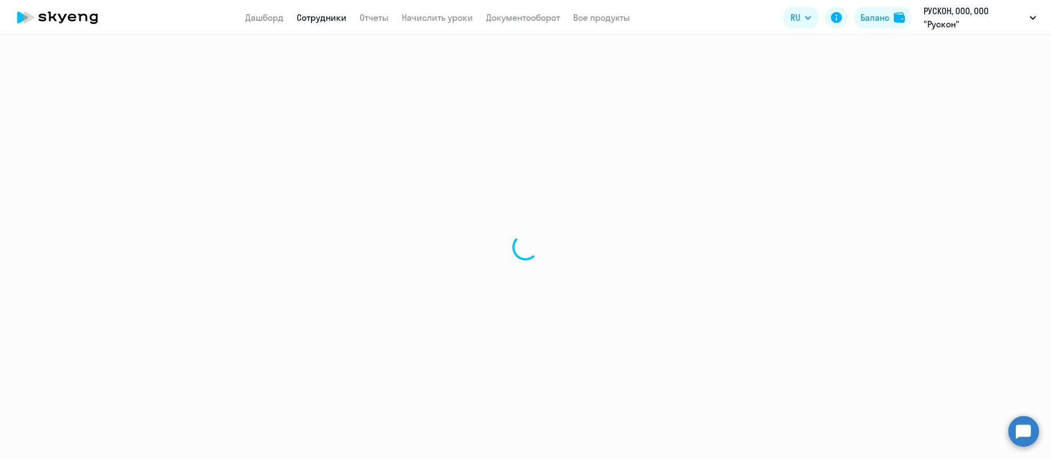
select select "english"
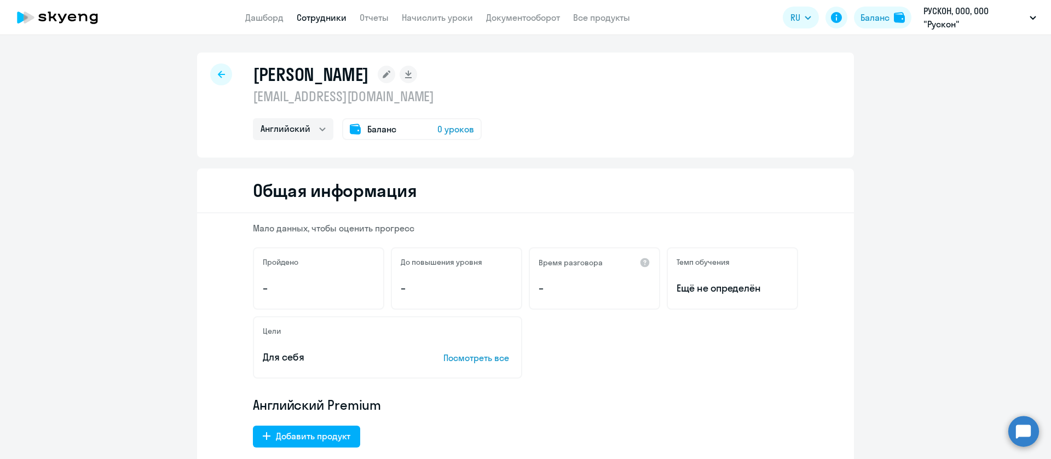
drag, startPoint x: 418, startPoint y: 92, endPoint x: 242, endPoint y: 94, distance: 175.2
click at [242, 94] on div "Крбашян Милена Самвеловна krbashyan.m@ruscon.ru Английский Остальные Баланс 0 у…" at bounding box center [525, 105] width 657 height 105
copy p "[EMAIL_ADDRESS][DOMAIN_NAME]"
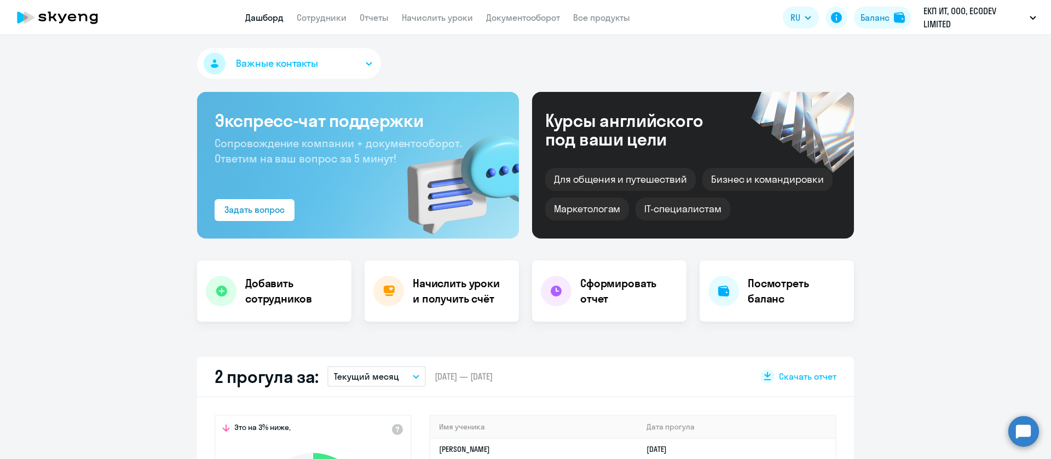
select select "english_adult_not_native_speaker"
